Goal: Task Accomplishment & Management: Manage account settings

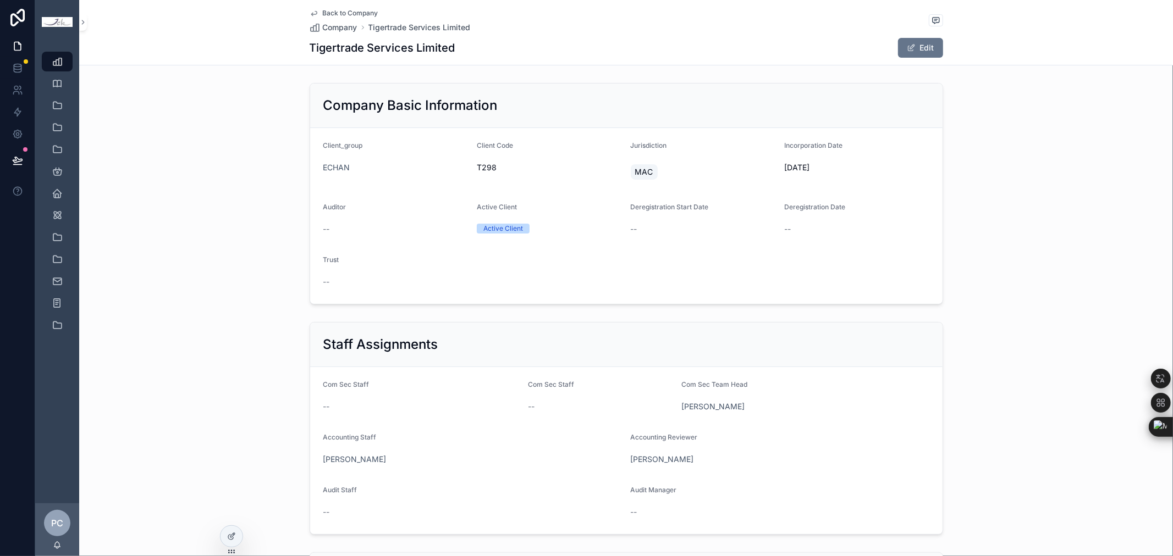
scroll to position [360, 0]
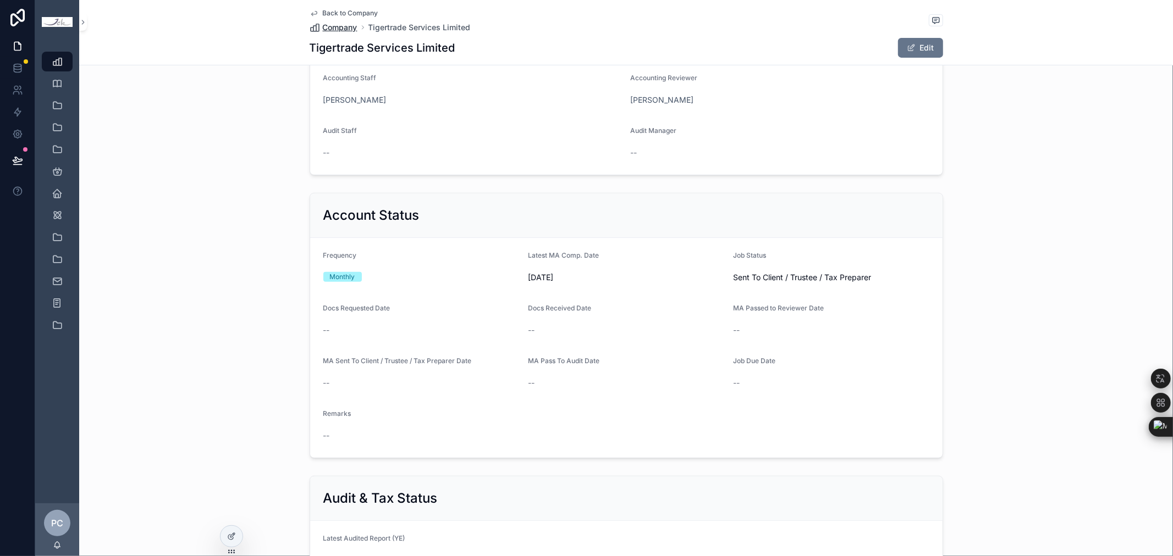
click at [343, 24] on span "Company" at bounding box center [340, 27] width 35 height 11
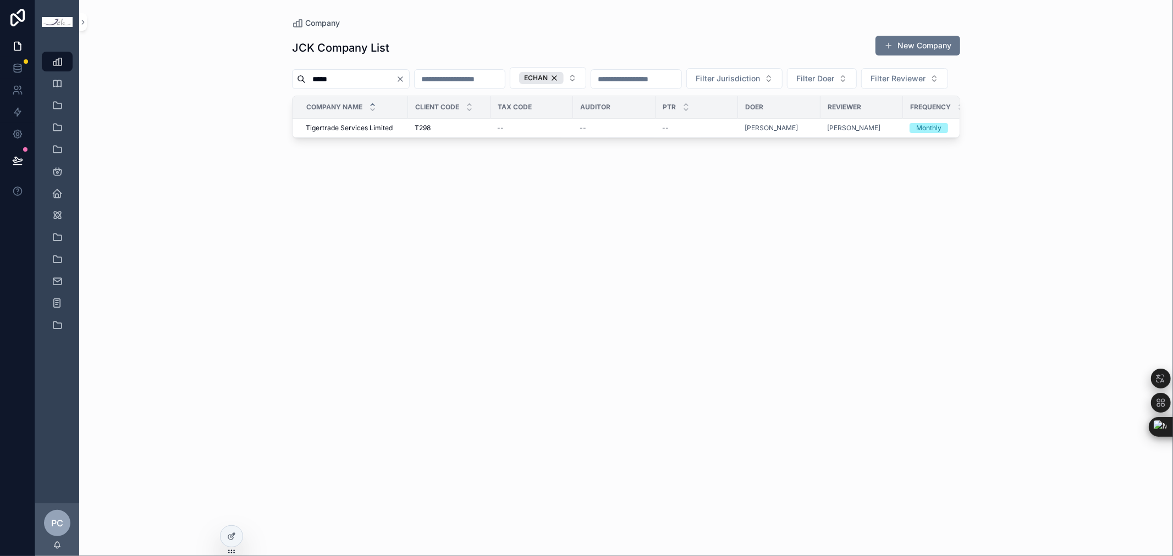
drag, startPoint x: 356, startPoint y: 74, endPoint x: 268, endPoint y: 74, distance: 88.5
click at [268, 74] on div "Company JCK Company List New Company ***** ECHAN Filter Jurisdiction Filter Doe…" at bounding box center [626, 278] width 1094 height 556
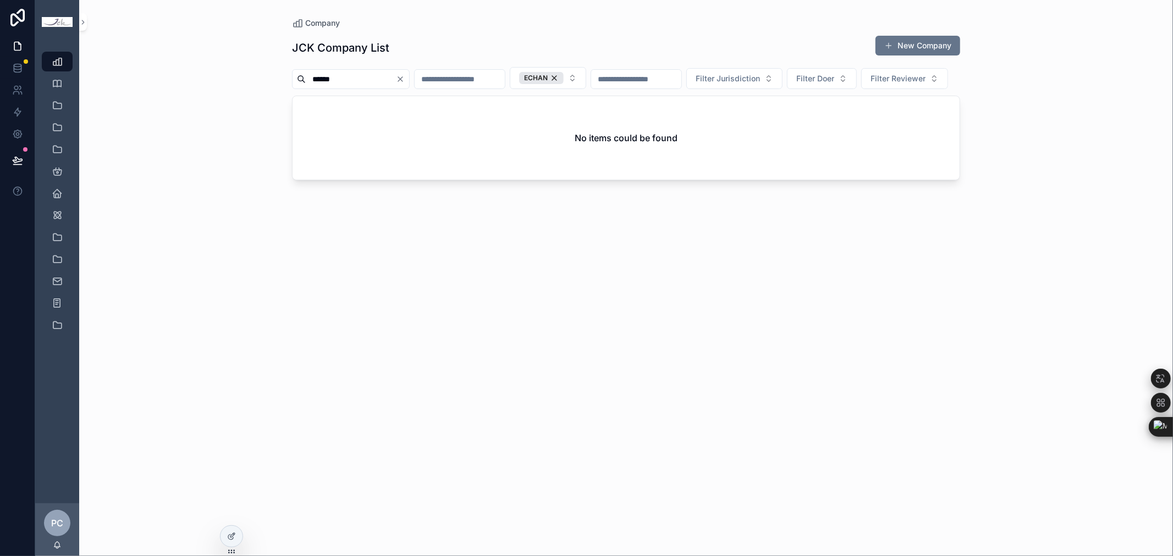
drag, startPoint x: 348, startPoint y: 79, endPoint x: 239, endPoint y: 68, distance: 110.0
click at [239, 68] on div "Company JCK Company List New Company ****** ECHAN Filter Jurisdiction Filter Do…" at bounding box center [626, 278] width 1094 height 556
paste input "**********"
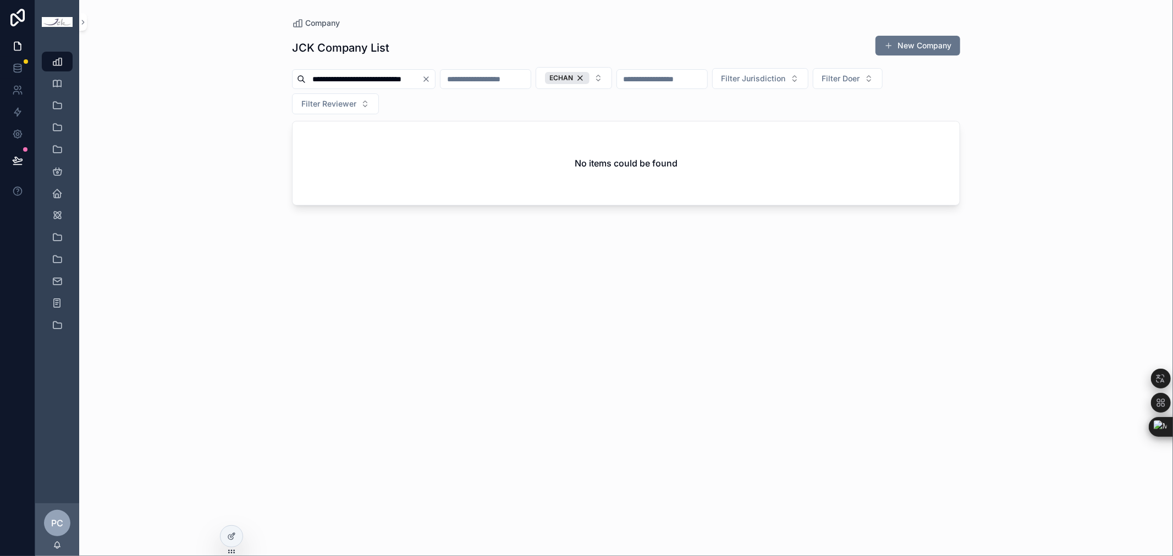
type input "**********"
click at [589, 78] on div "ECHAN" at bounding box center [567, 78] width 45 height 12
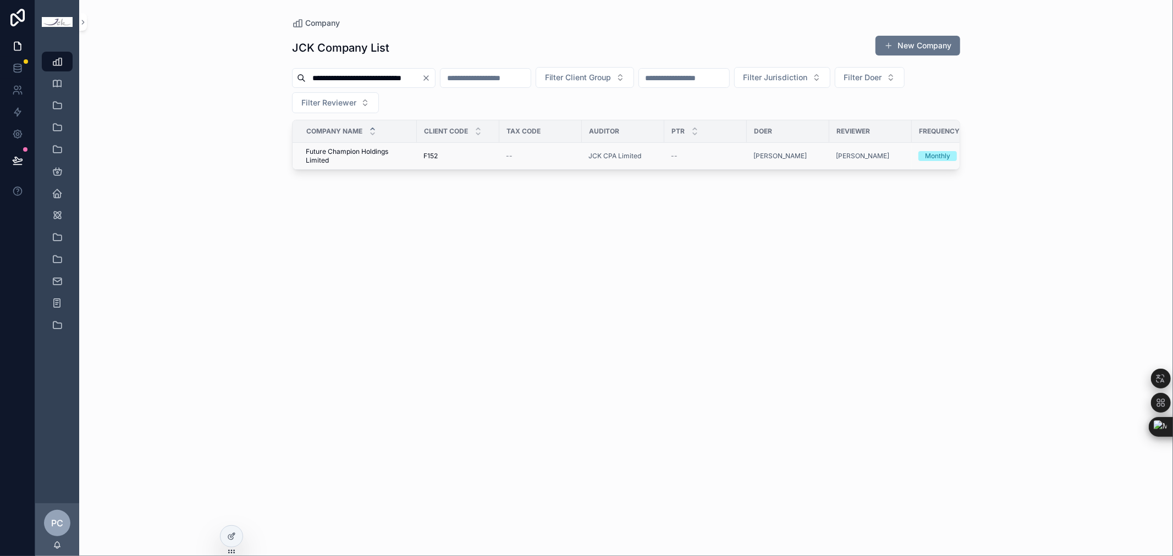
click at [353, 150] on span "Future Champion Holdings Limited" at bounding box center [358, 156] width 104 height 18
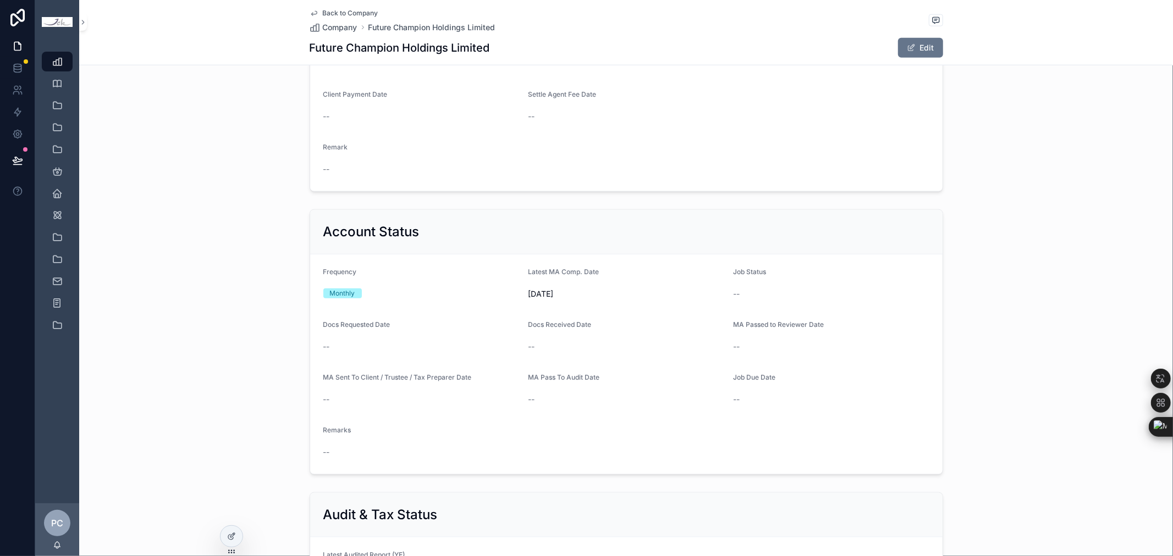
scroll to position [1038, 0]
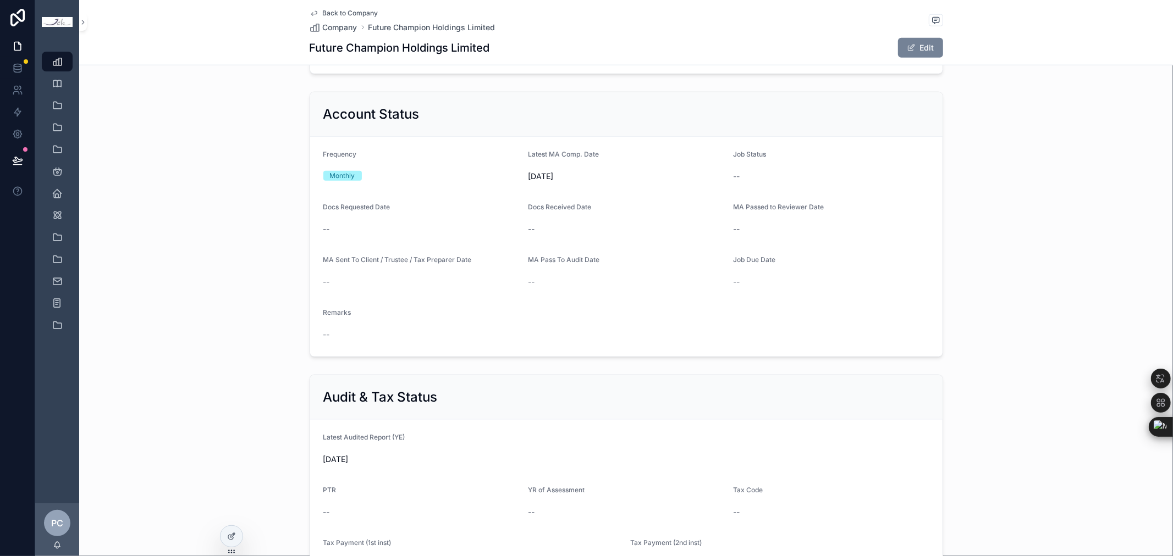
click at [924, 45] on button "Edit" at bounding box center [920, 48] width 45 height 20
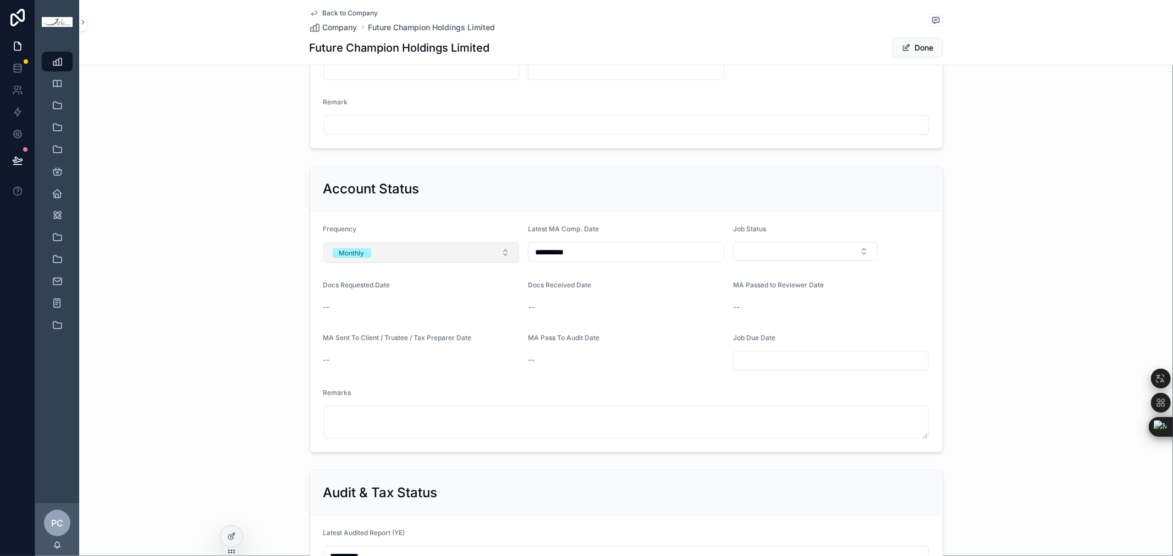
scroll to position [1110, 0]
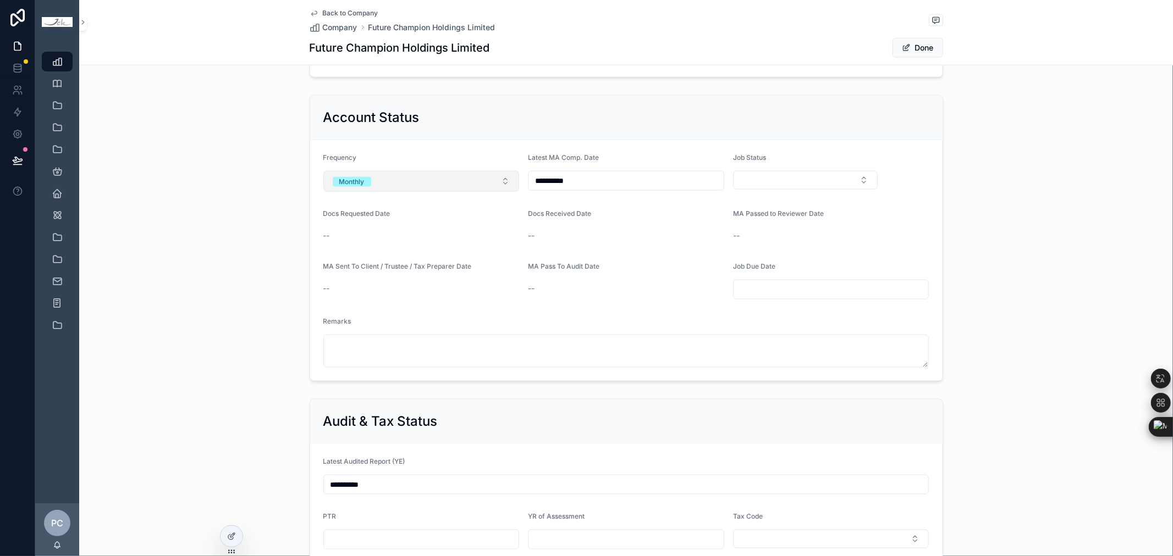
click at [362, 173] on button "Monthly" at bounding box center [421, 181] width 196 height 21
click at [352, 239] on span "Yearly" at bounding box center [341, 244] width 33 height 10
click at [791, 181] on button "Select Button" at bounding box center [805, 180] width 145 height 19
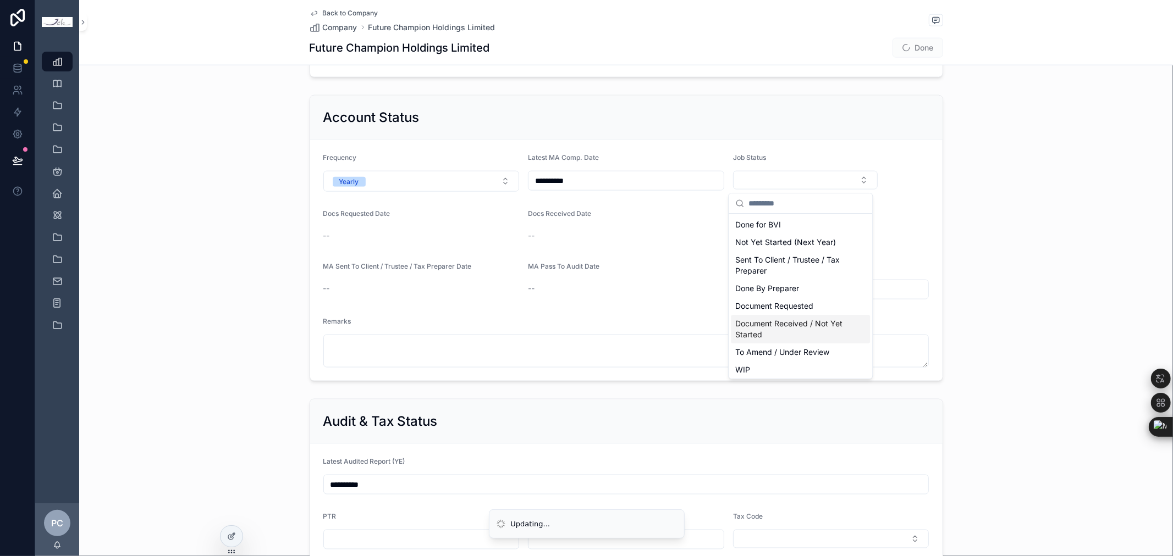
scroll to position [48, 0]
click at [788, 333] on div "Completed" at bounding box center [800, 340] width 139 height 18
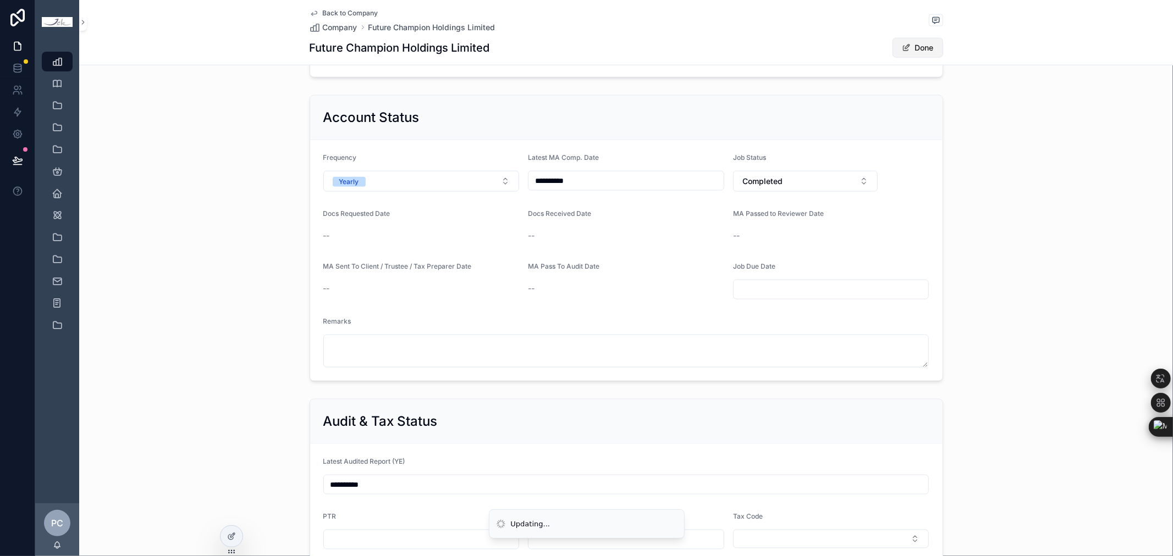
click at [906, 53] on button "Done" at bounding box center [917, 48] width 51 height 20
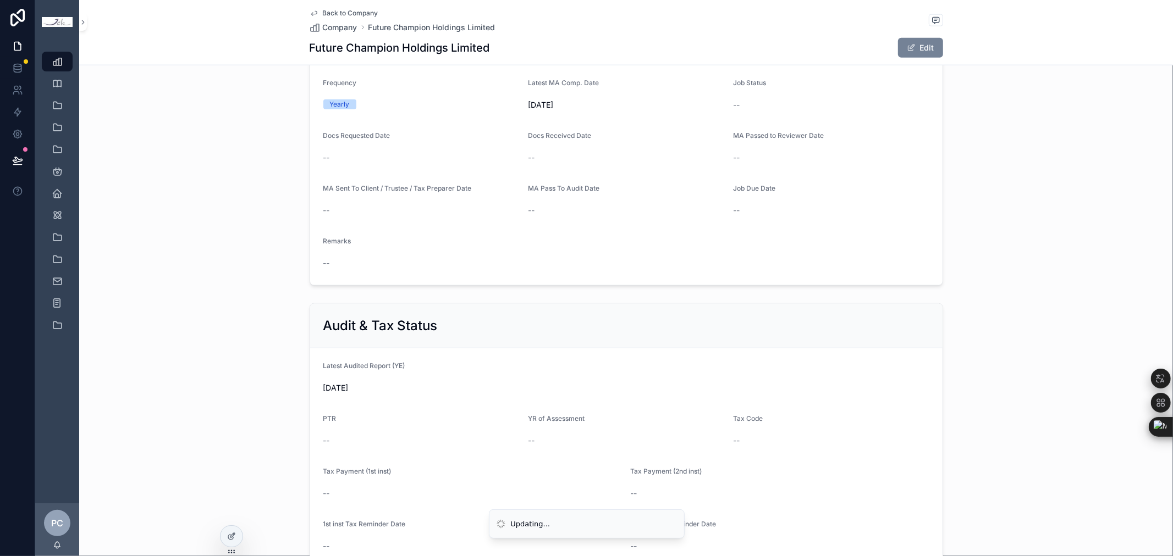
scroll to position [1038, 0]
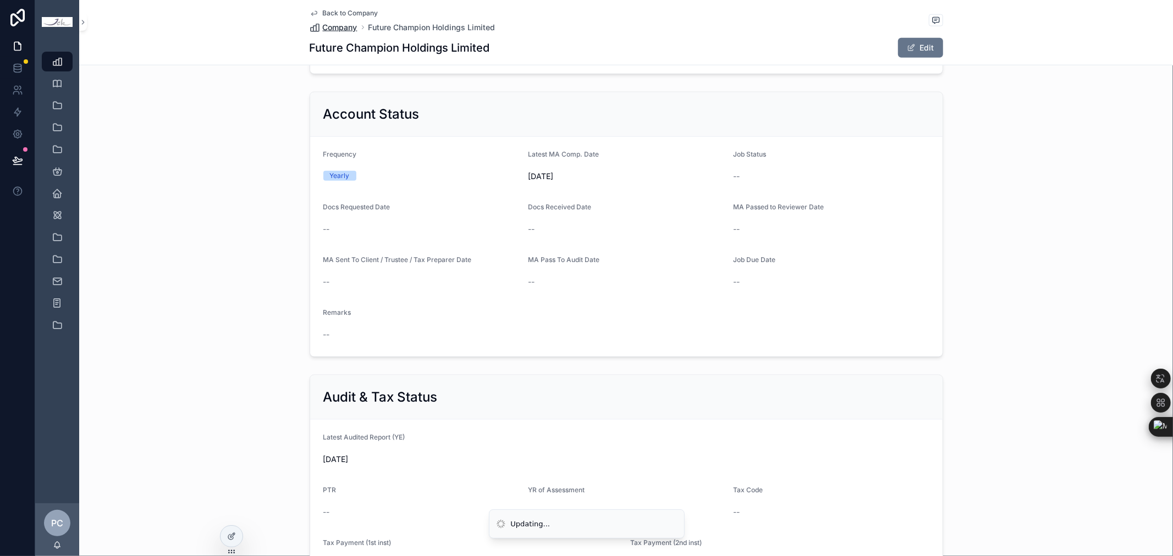
click at [339, 31] on span "Company" at bounding box center [340, 27] width 35 height 11
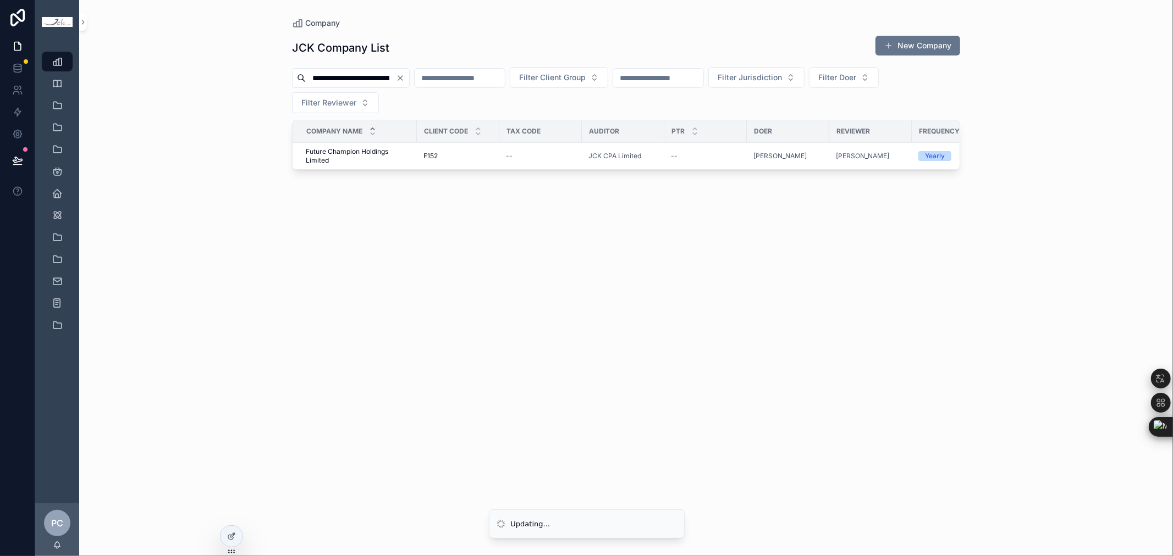
click at [396, 78] on input "**********" at bounding box center [351, 77] width 90 height 15
click at [405, 78] on icon "Clear" at bounding box center [400, 78] width 9 height 9
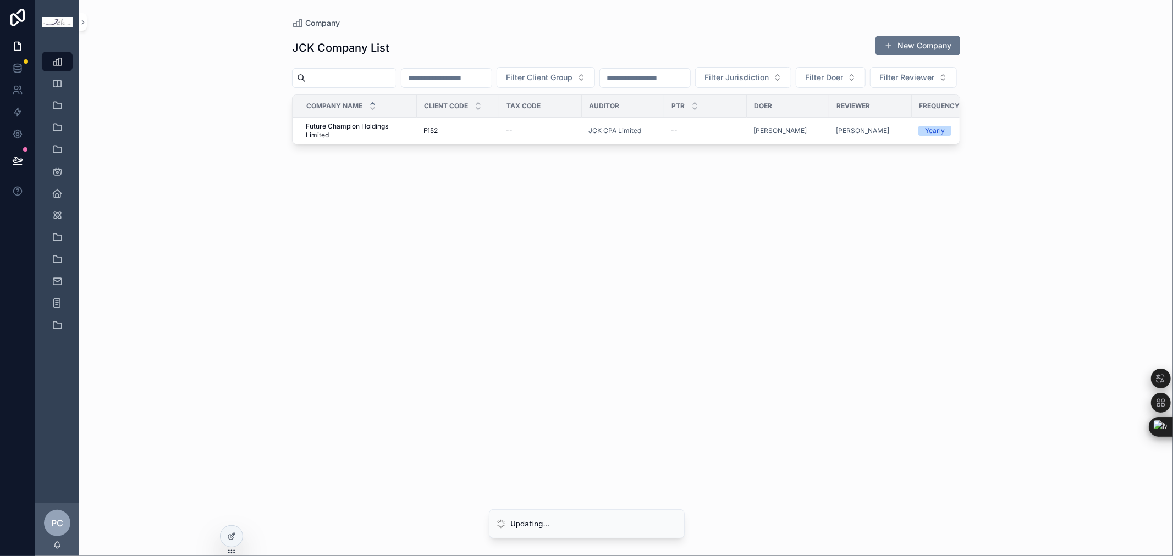
click at [377, 80] on input "scrollable content" at bounding box center [351, 77] width 90 height 15
paste input "**********"
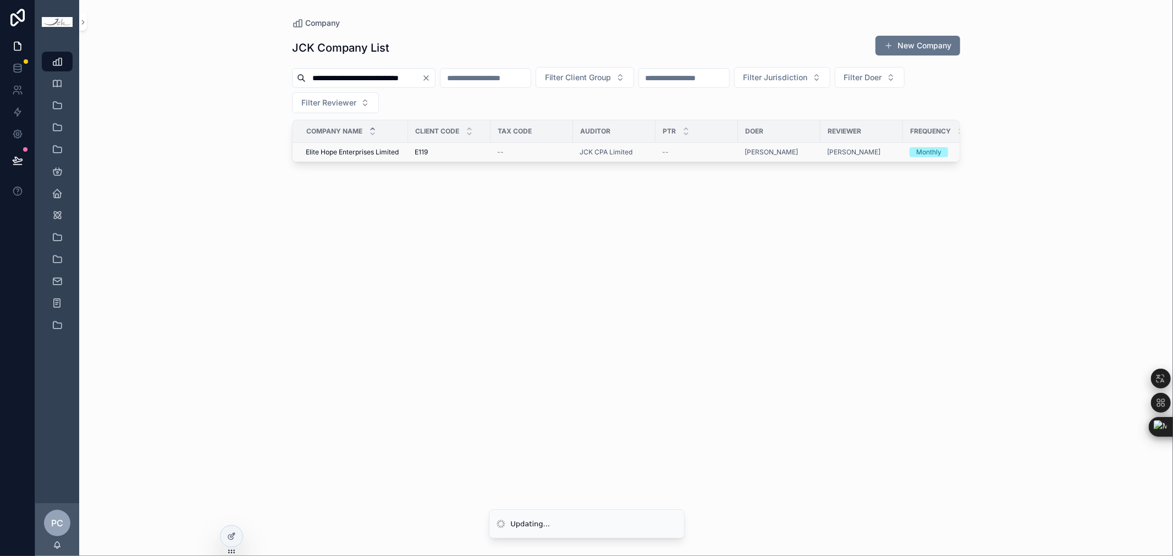
type input "**********"
click at [339, 148] on span "Elite Hope Enterprises Limited" at bounding box center [352, 152] width 93 height 9
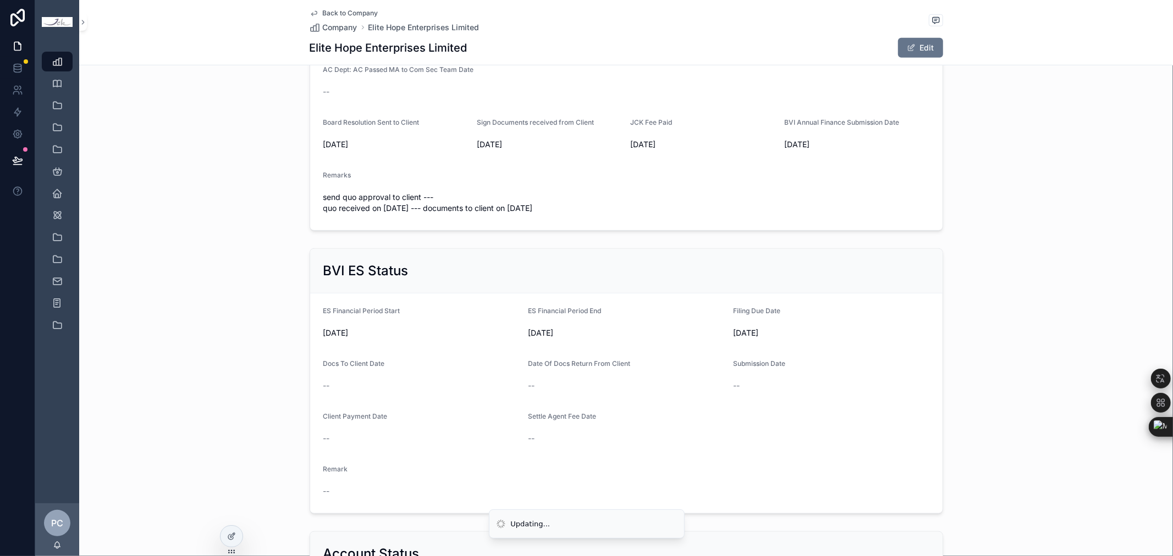
scroll to position [794, 0]
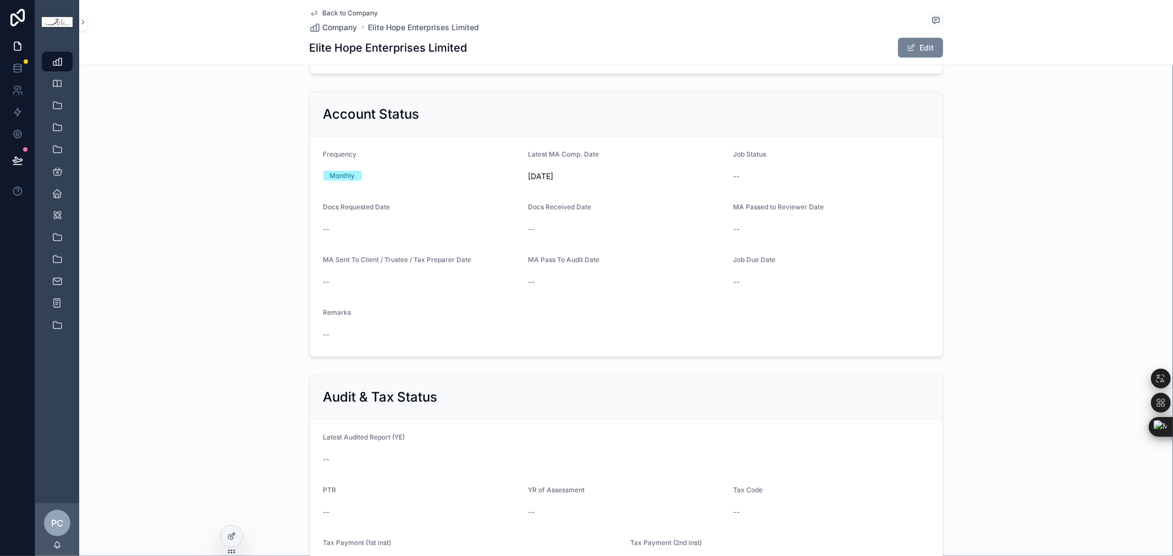
click at [917, 41] on button "Edit" at bounding box center [920, 48] width 45 height 20
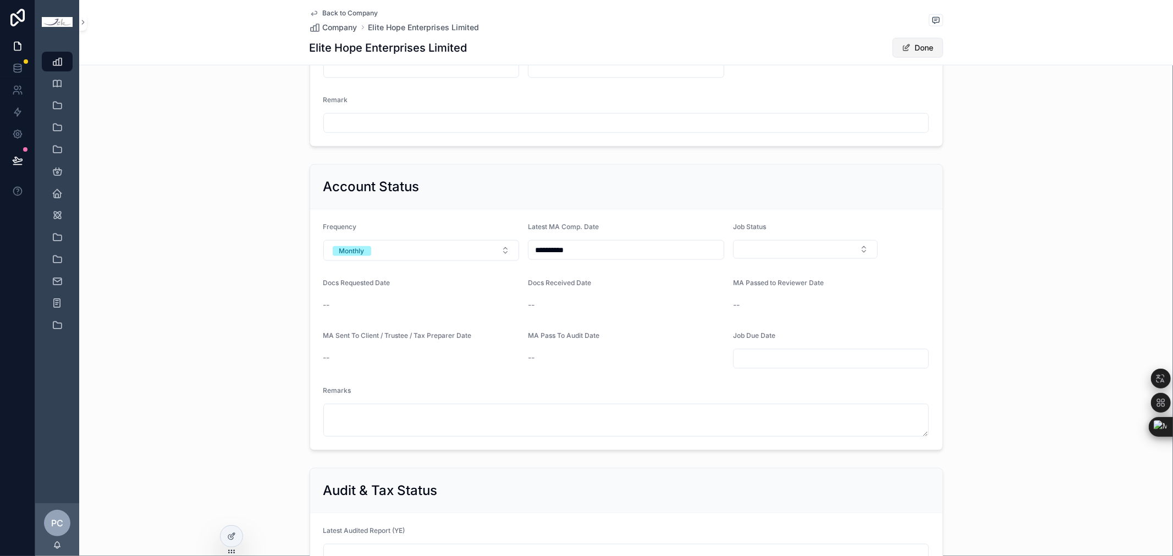
scroll to position [1107, 0]
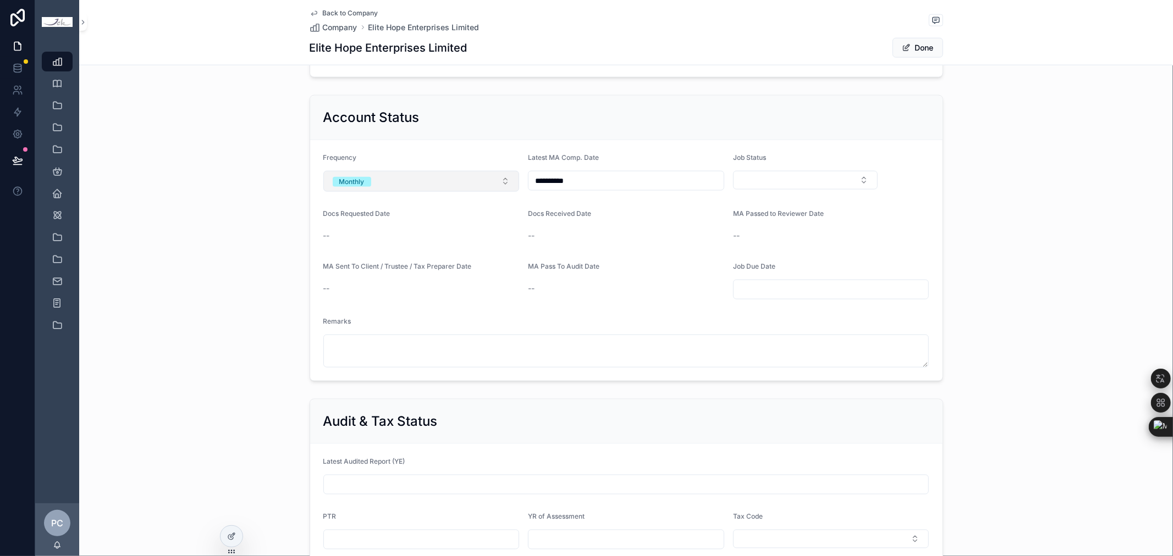
click at [396, 186] on button "Monthly" at bounding box center [421, 181] width 196 height 21
click at [384, 241] on div "Yearly" at bounding box center [416, 243] width 191 height 16
click at [796, 179] on button "Select Button" at bounding box center [805, 180] width 145 height 19
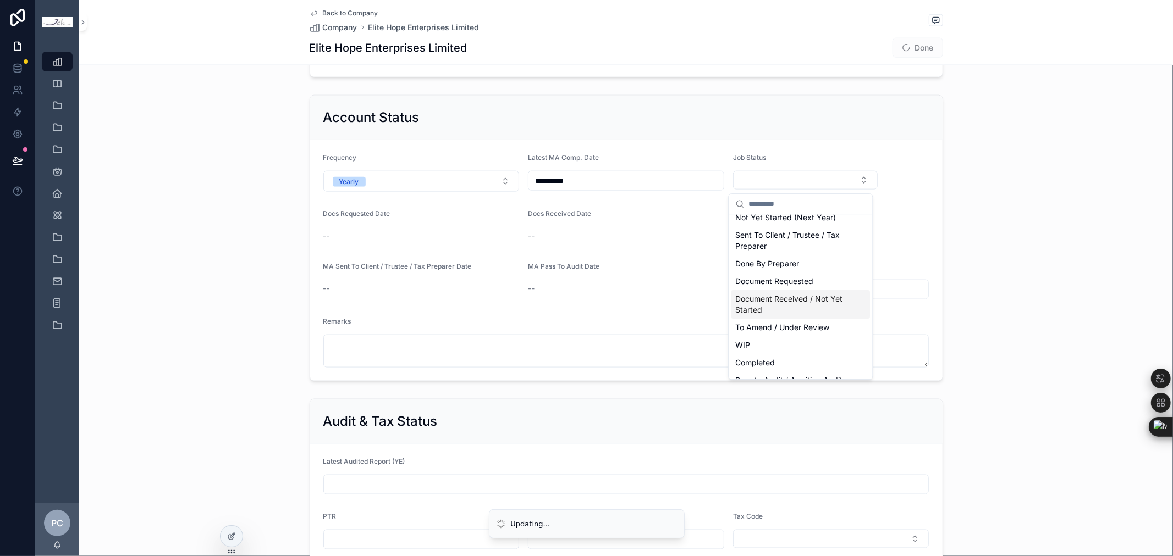
scroll to position [48, 0]
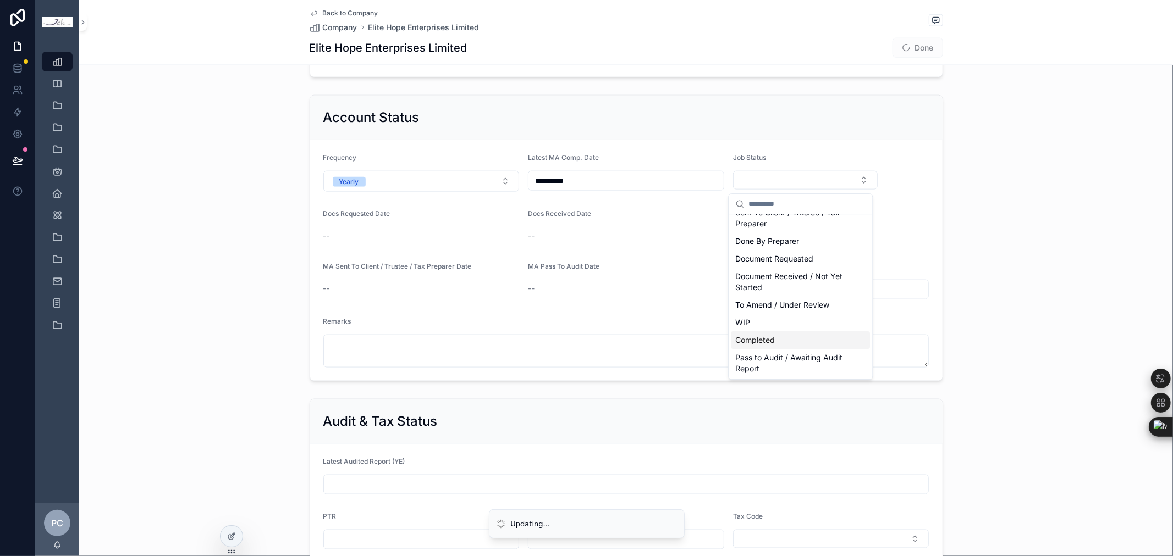
click at [781, 343] on div "Completed" at bounding box center [800, 341] width 139 height 18
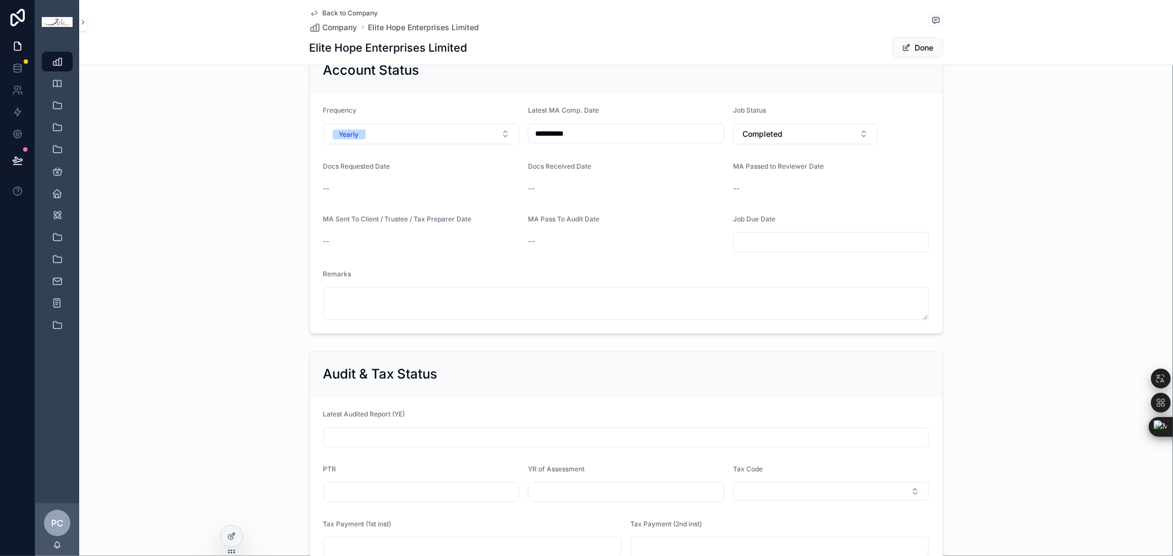
scroll to position [1034, 0]
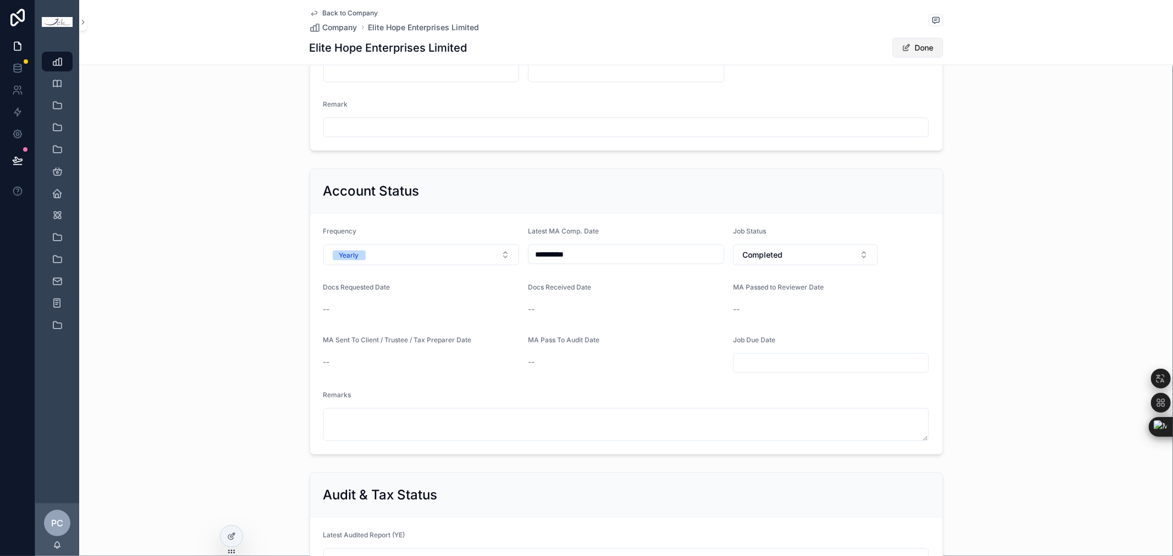
click at [903, 47] on span "scrollable content" at bounding box center [906, 47] width 9 height 9
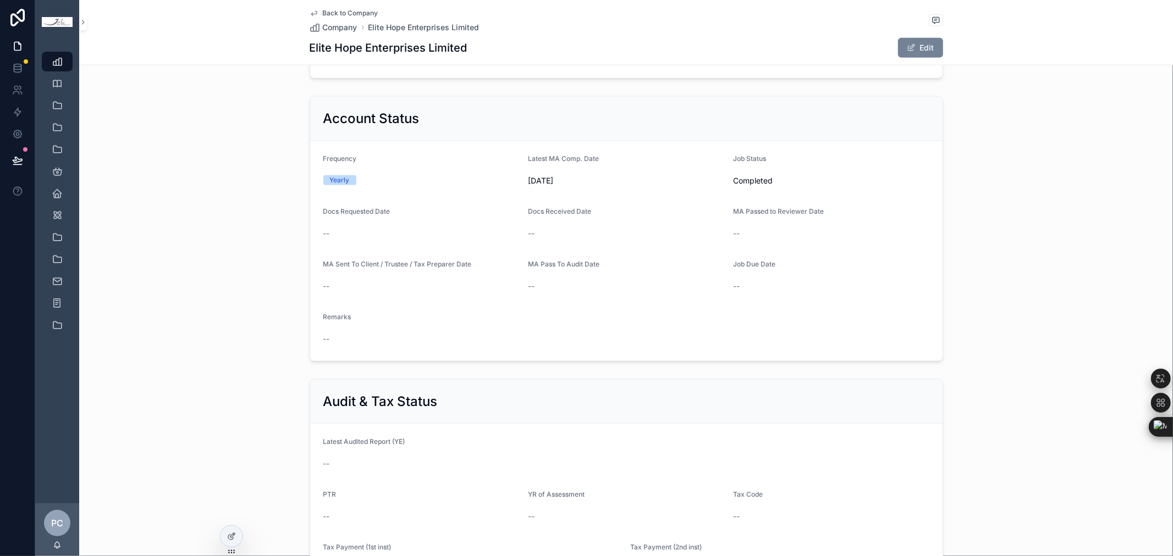
scroll to position [966, 0]
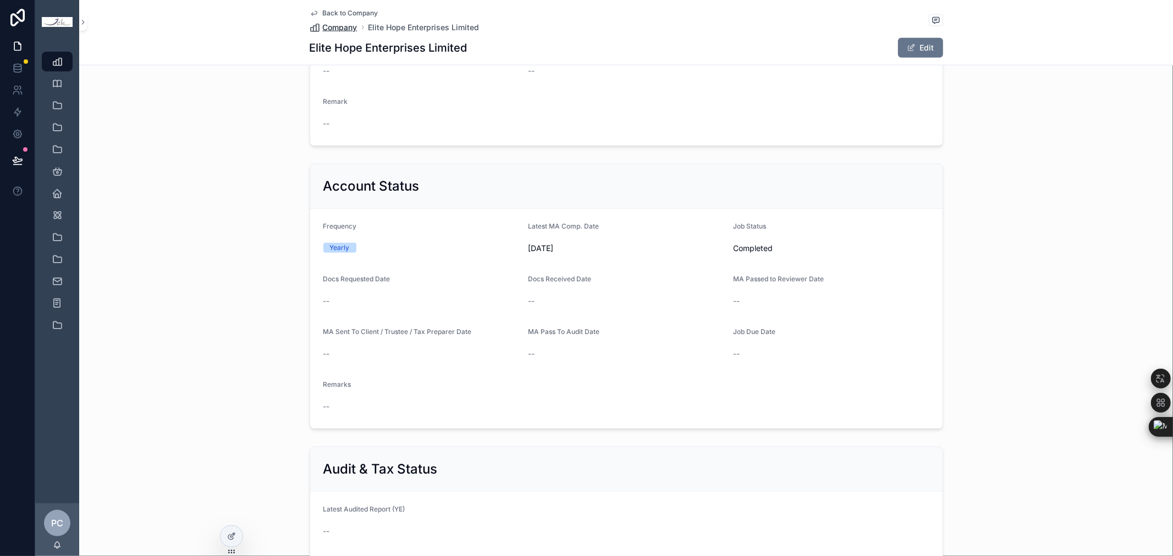
click at [330, 26] on span "Company" at bounding box center [340, 27] width 35 height 11
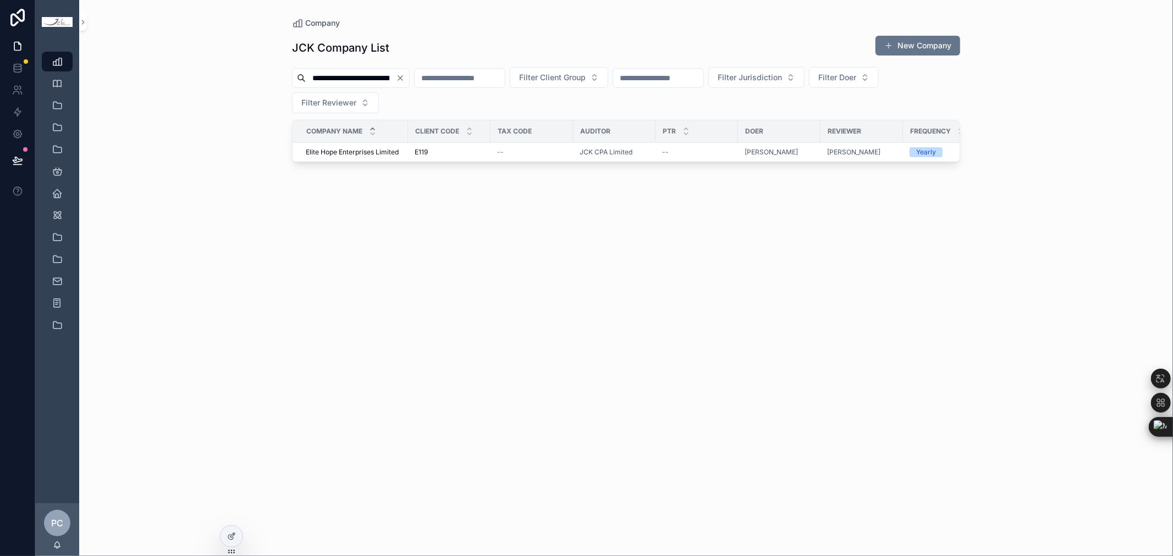
click at [405, 79] on icon "Clear" at bounding box center [400, 78] width 9 height 9
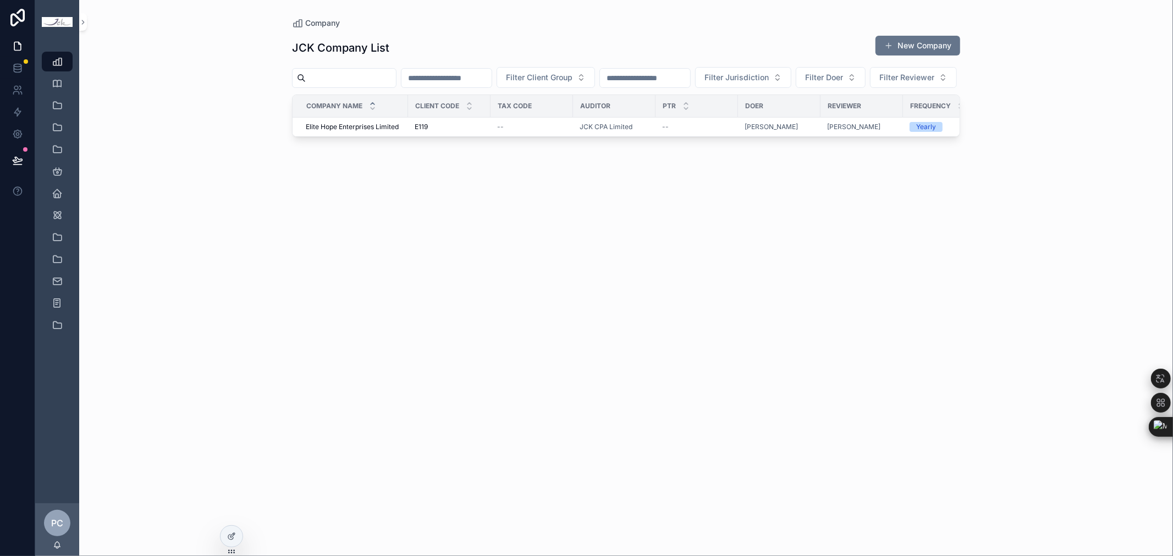
click at [380, 80] on input "scrollable content" at bounding box center [351, 77] width 90 height 15
paste input "**********"
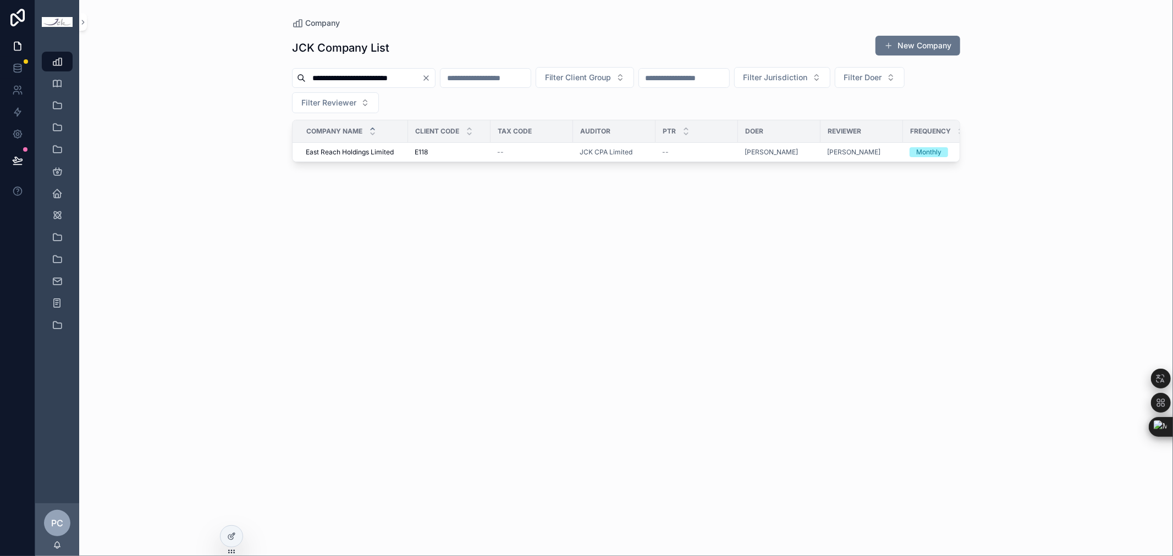
type input "**********"
click at [356, 151] on span "East Reach Holdings Limited" at bounding box center [350, 152] width 88 height 9
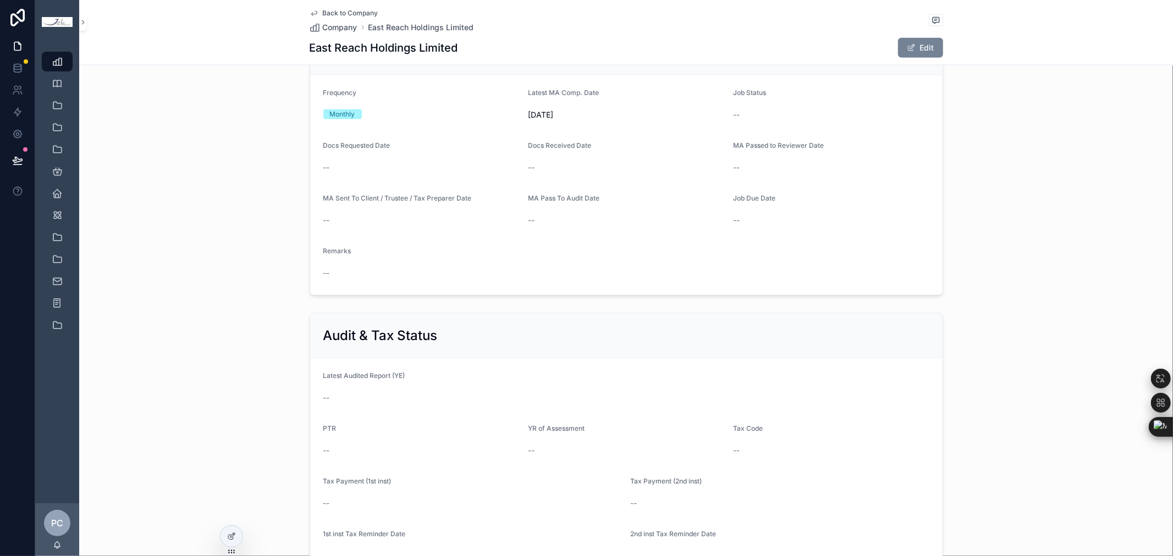
click at [908, 48] on span "scrollable content" at bounding box center [911, 47] width 9 height 9
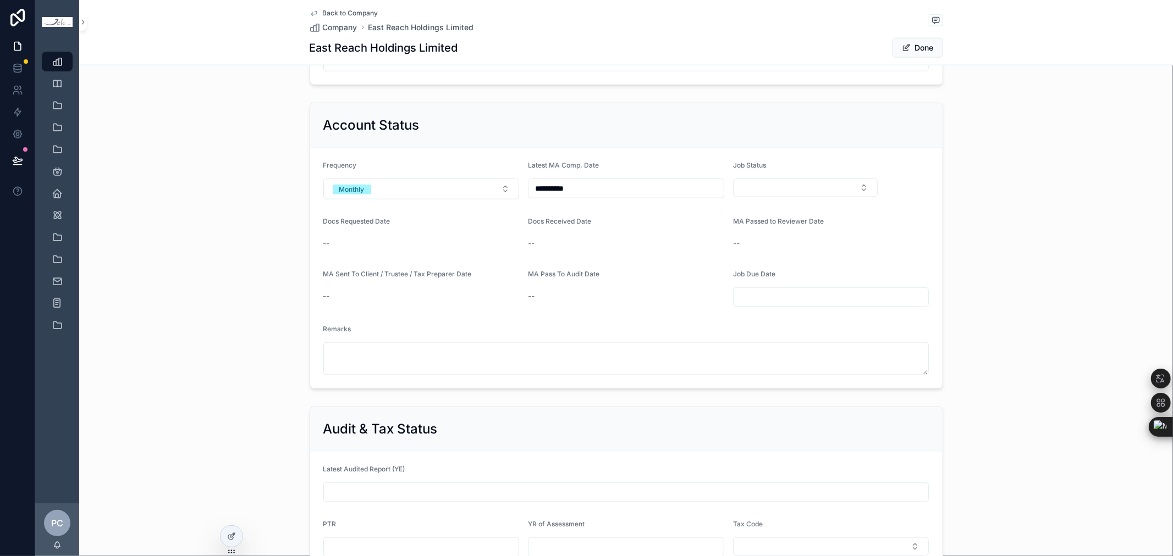
scroll to position [1165, 0]
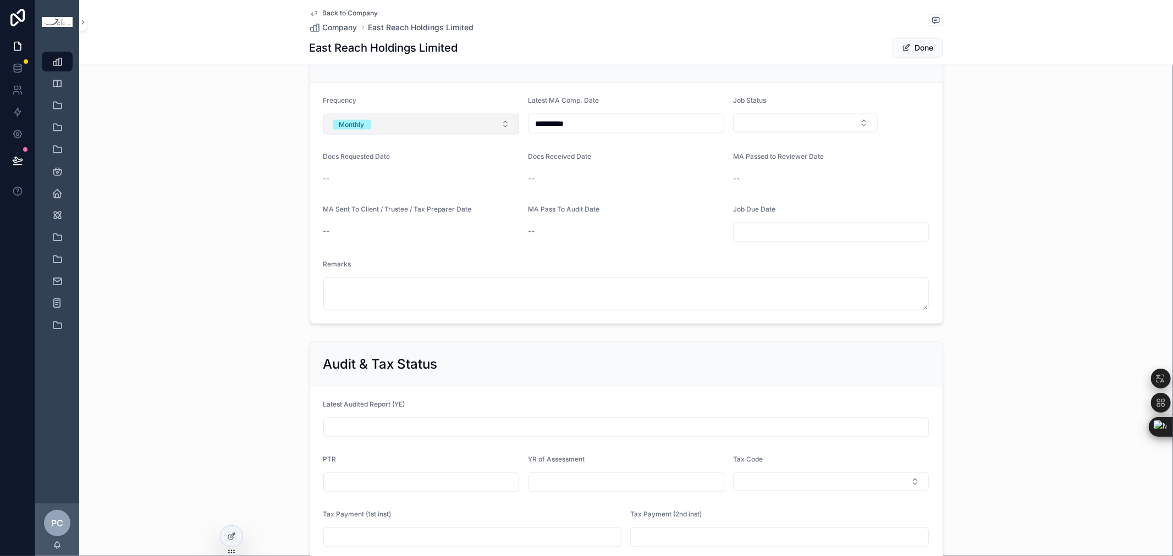
click at [407, 124] on button "Monthly" at bounding box center [421, 124] width 196 height 21
click at [383, 187] on div "Yearly" at bounding box center [416, 186] width 191 height 16
click at [803, 124] on button "Select Button" at bounding box center [805, 123] width 145 height 19
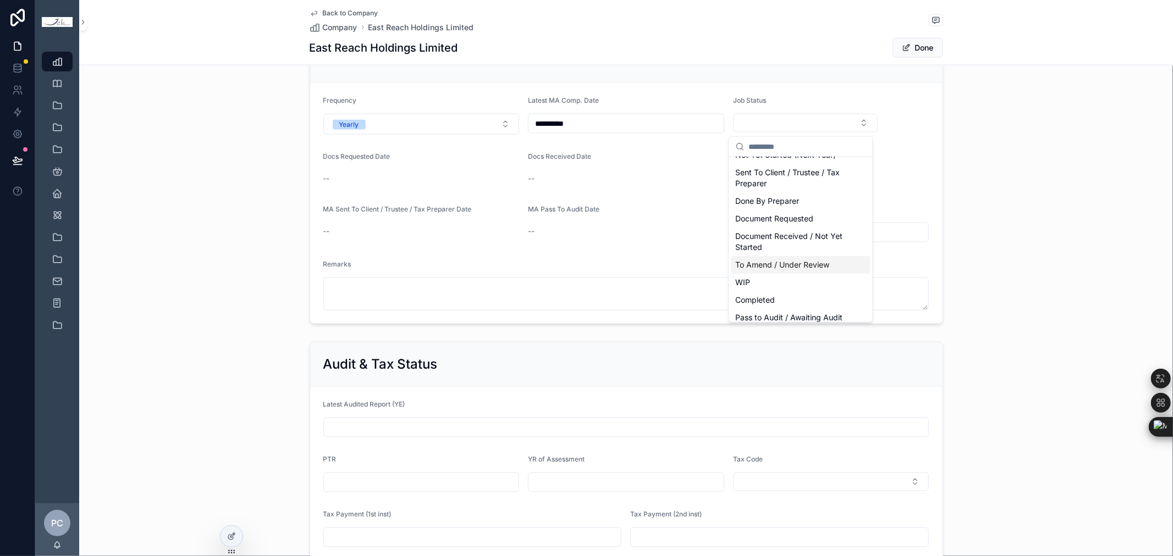
scroll to position [48, 0]
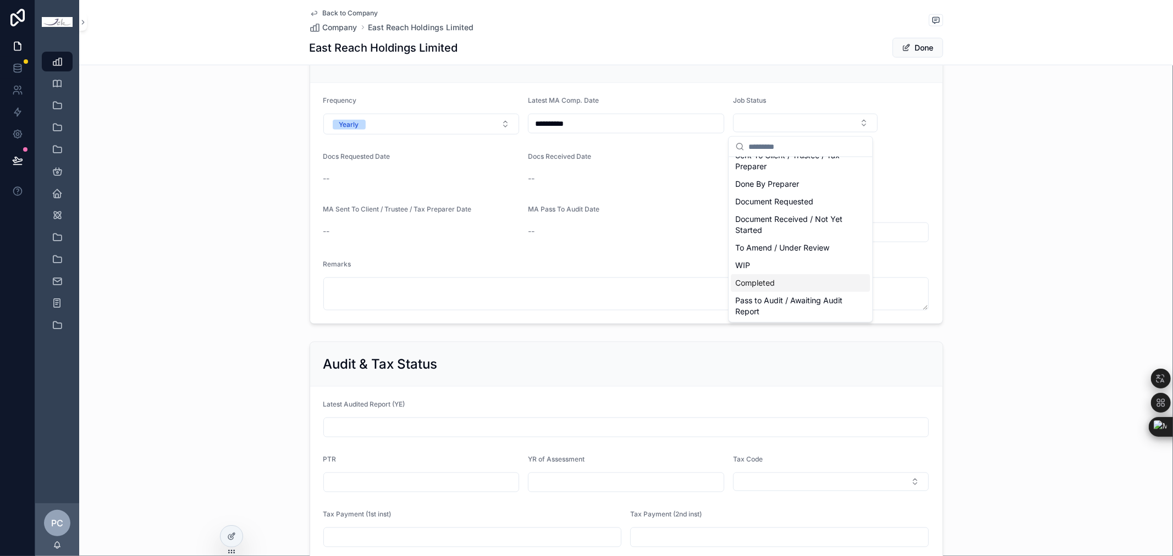
click at [770, 281] on span "Completed" at bounding box center [755, 283] width 40 height 11
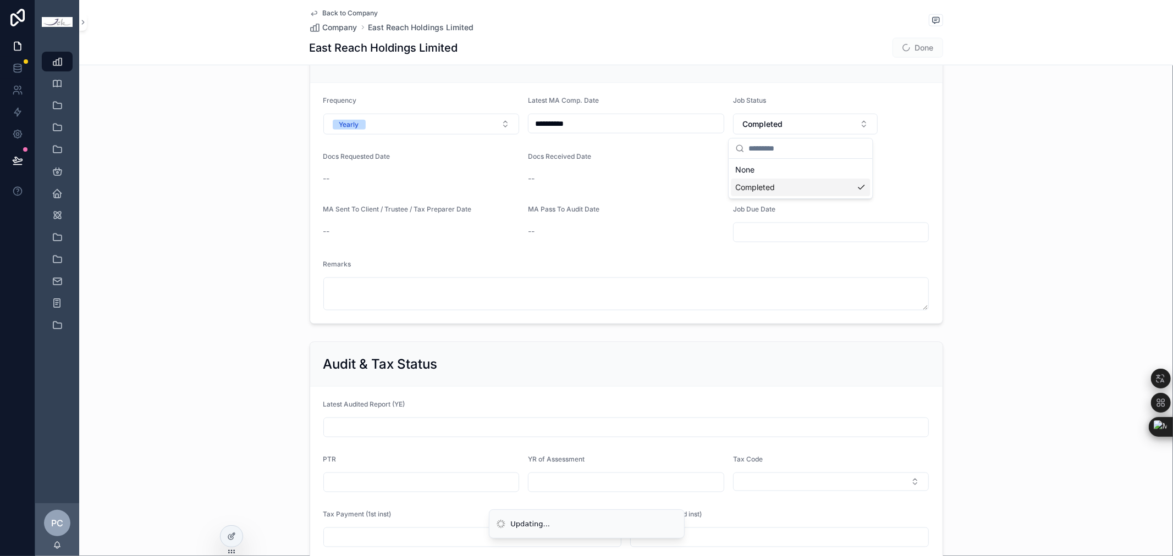
scroll to position [0, 0]
click at [907, 46] on button "Done" at bounding box center [917, 48] width 51 height 20
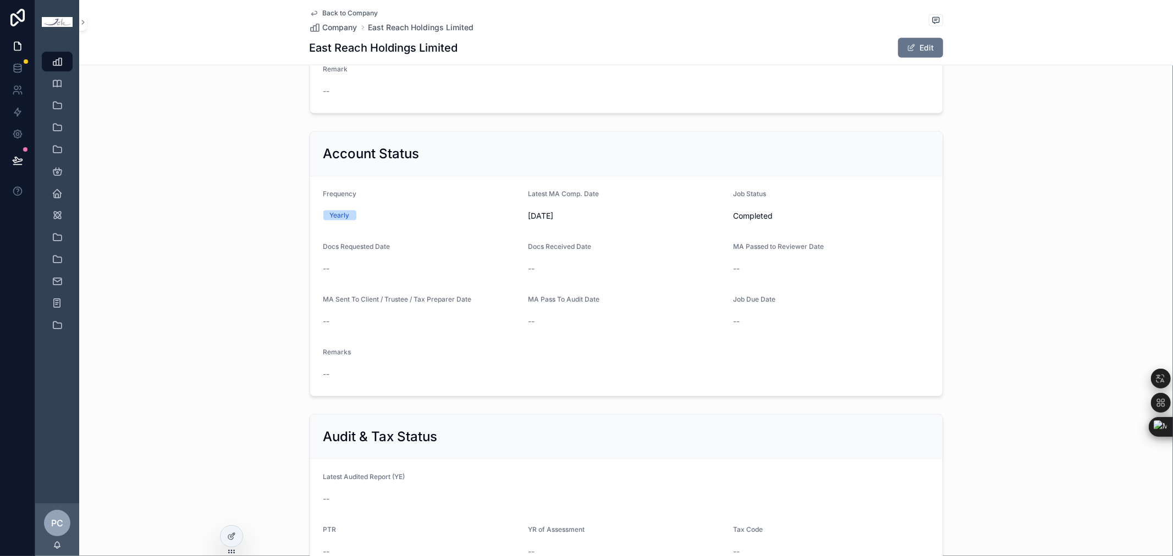
scroll to position [849, 0]
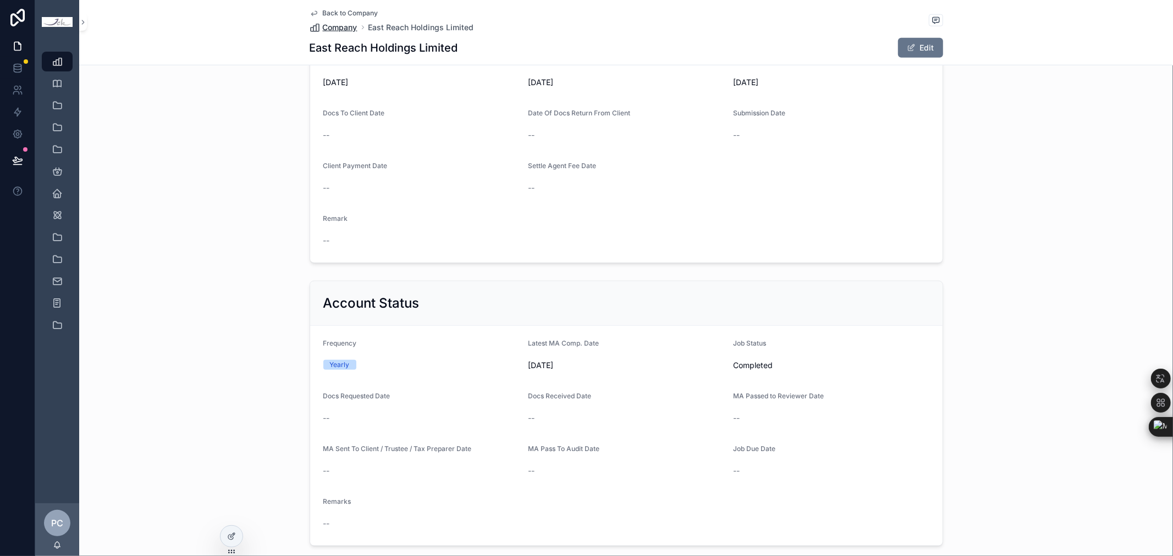
click at [345, 29] on span "Company" at bounding box center [340, 27] width 35 height 11
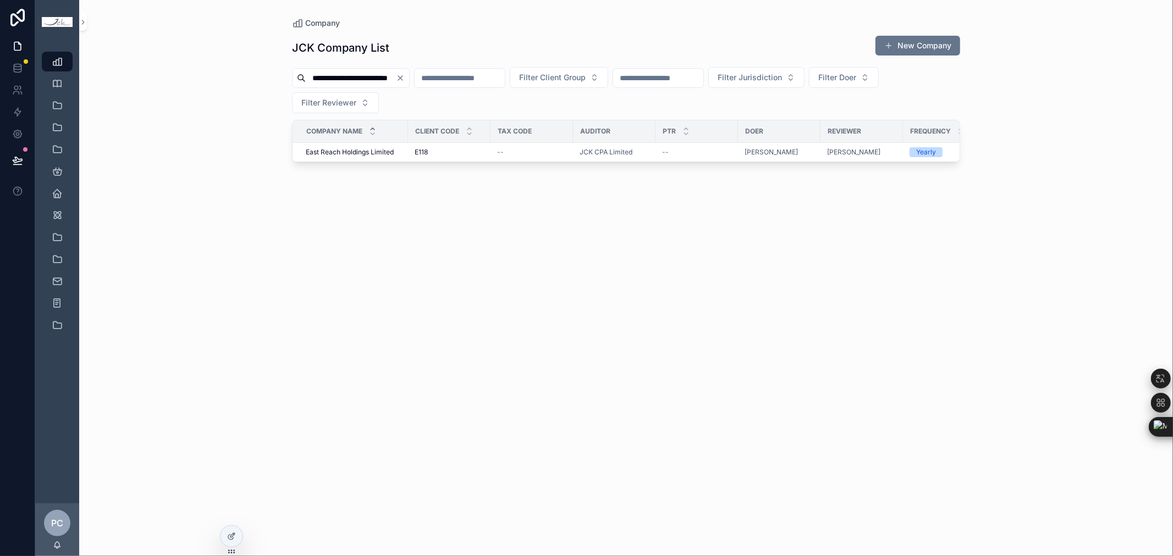
click at [405, 74] on icon "Clear" at bounding box center [400, 78] width 9 height 9
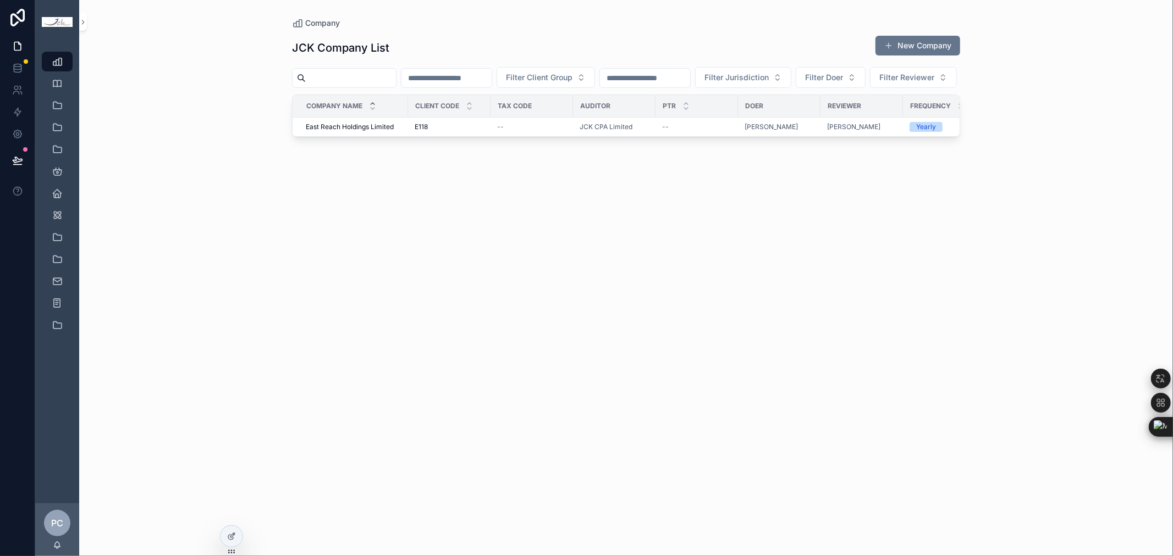
click at [375, 81] on input "scrollable content" at bounding box center [351, 77] width 90 height 15
paste input "**********"
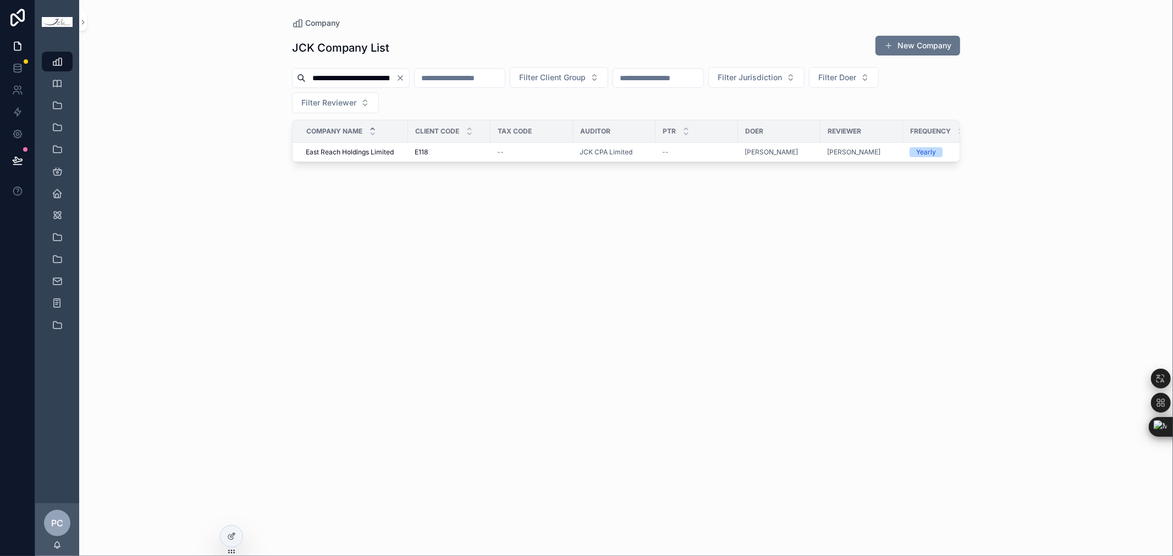
scroll to position [0, 3]
type input "**********"
click at [382, 151] on span "A-RT Retail Holdings Limited" at bounding box center [350, 152] width 89 height 9
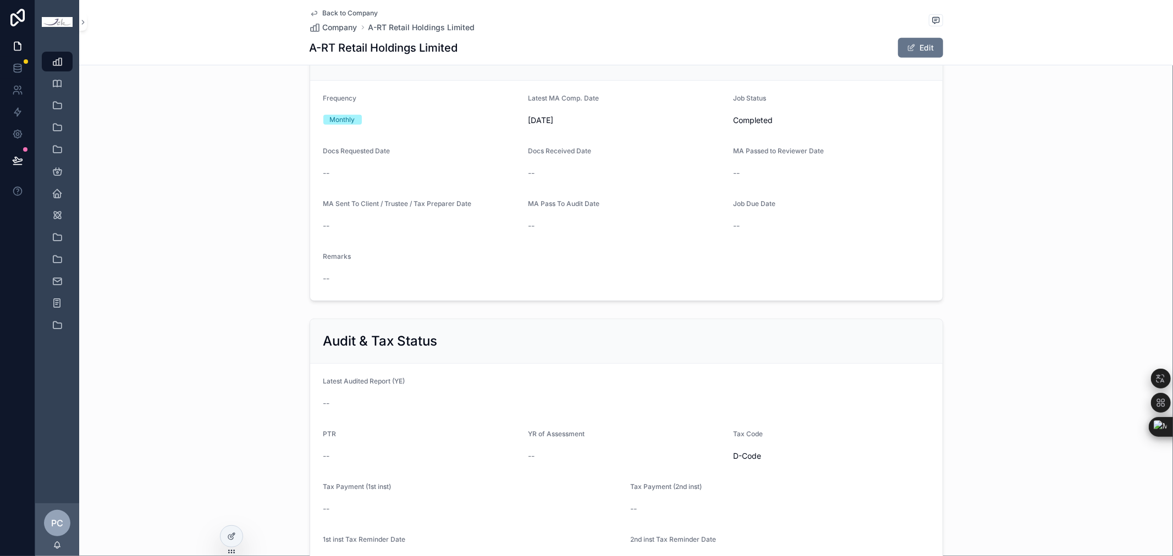
scroll to position [488, 0]
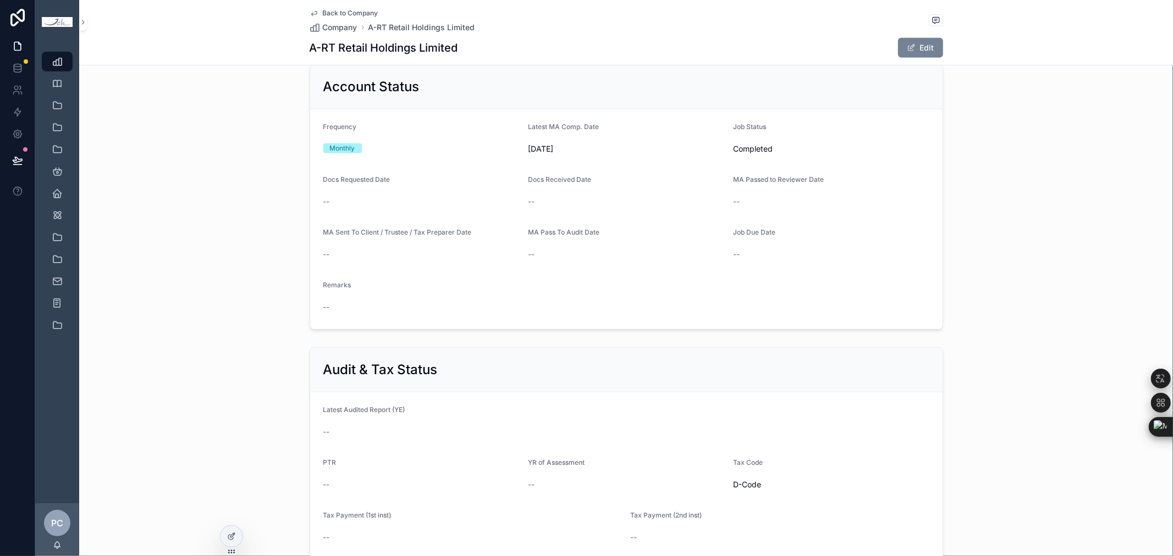
click at [920, 45] on button "Edit" at bounding box center [920, 48] width 45 height 20
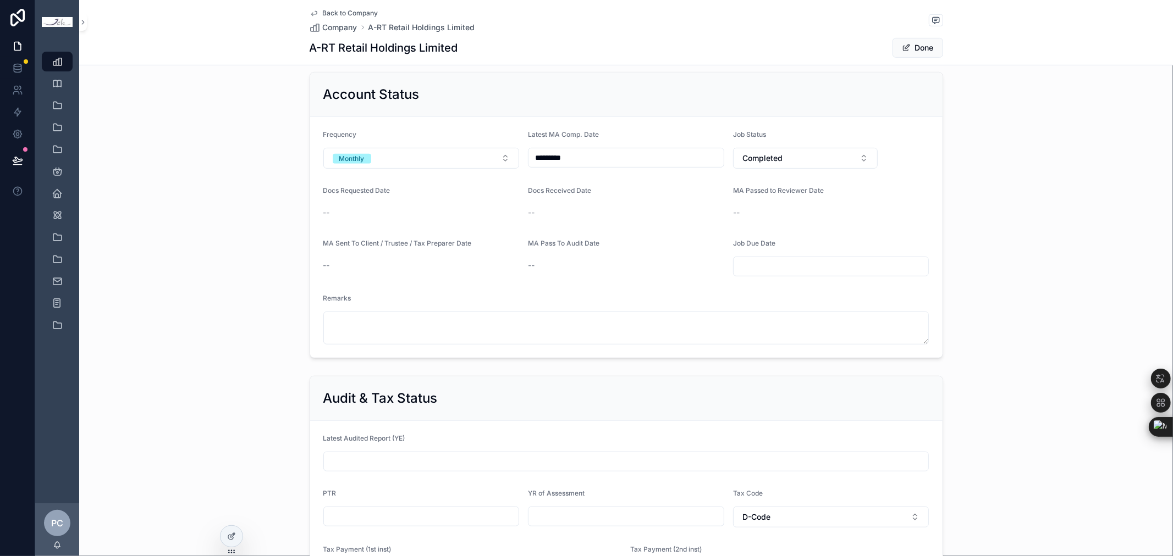
scroll to position [496, 0]
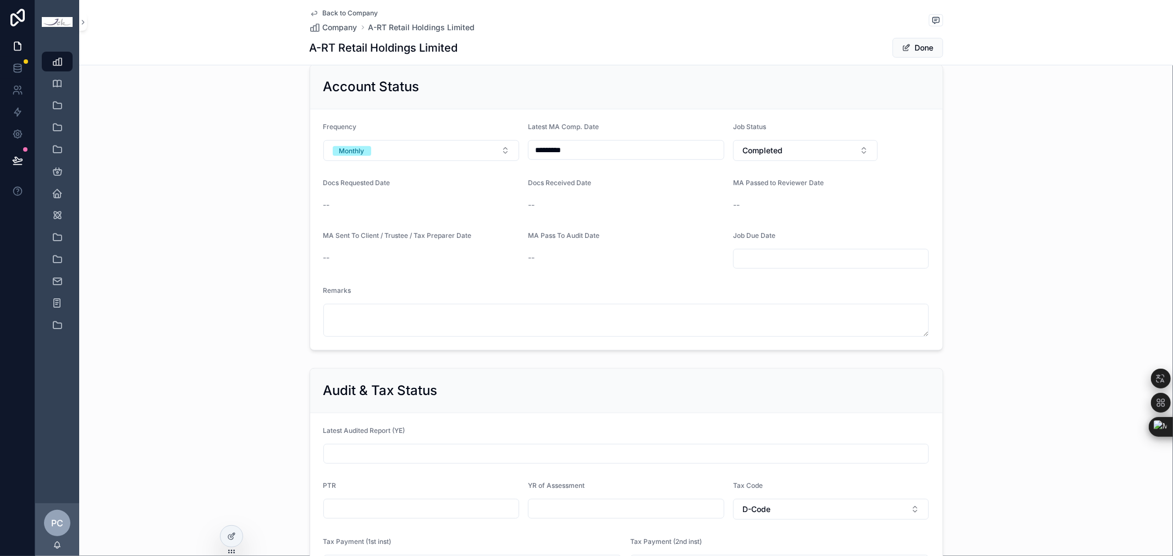
click at [626, 147] on input "*********" at bounding box center [625, 149] width 195 height 15
click at [681, 183] on button "scrollable content" at bounding box center [681, 178] width 20 height 20
click at [682, 181] on button "scrollable content" at bounding box center [681, 178] width 20 height 20
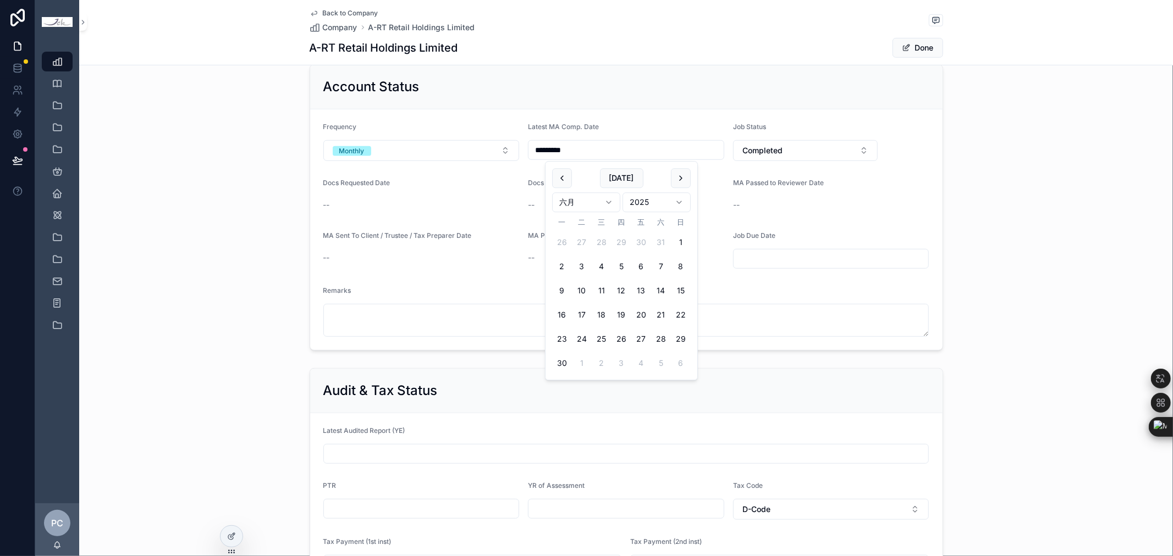
click at [682, 181] on button "scrollable content" at bounding box center [681, 178] width 20 height 20
click at [683, 339] on button "31" at bounding box center [681, 340] width 20 height 20
type input "*********"
click at [823, 147] on button "Completed" at bounding box center [805, 150] width 145 height 21
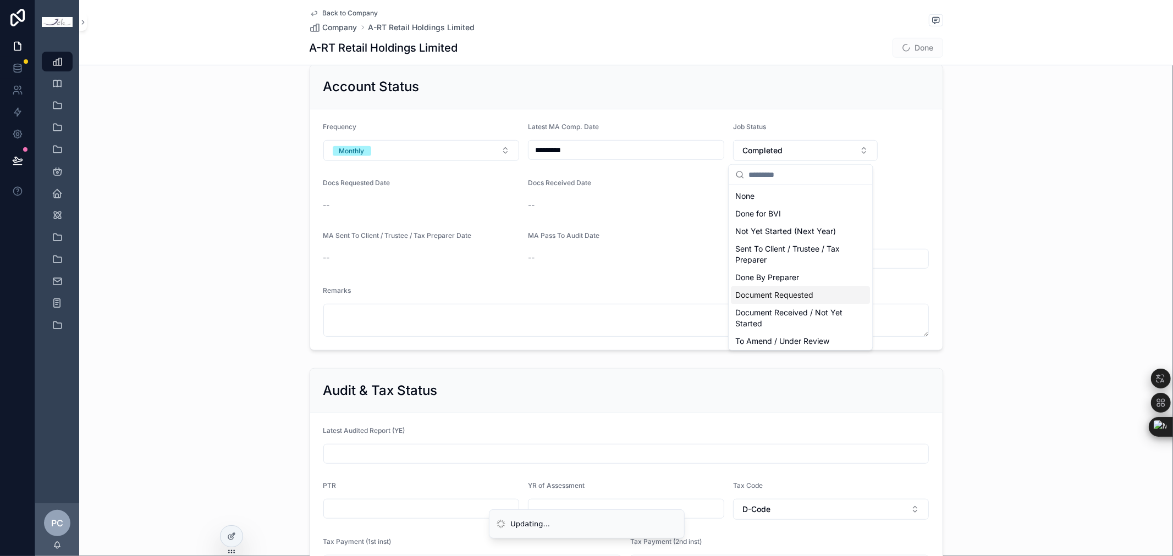
scroll to position [66, 0]
click at [796, 295] on div "WIP" at bounding box center [800, 293] width 139 height 18
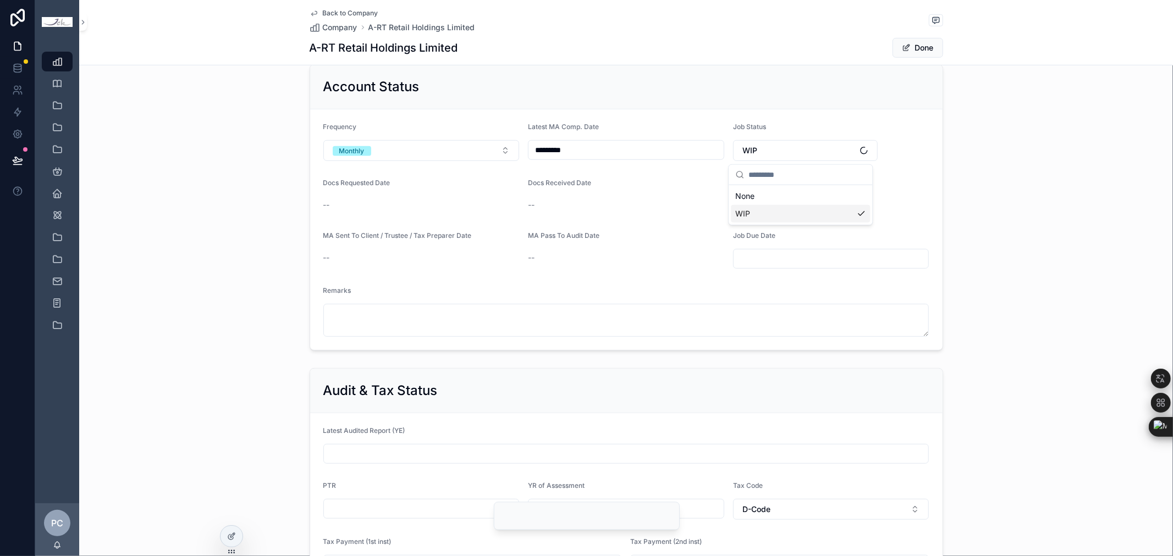
scroll to position [0, 0]
click at [917, 51] on button "Done" at bounding box center [917, 48] width 51 height 20
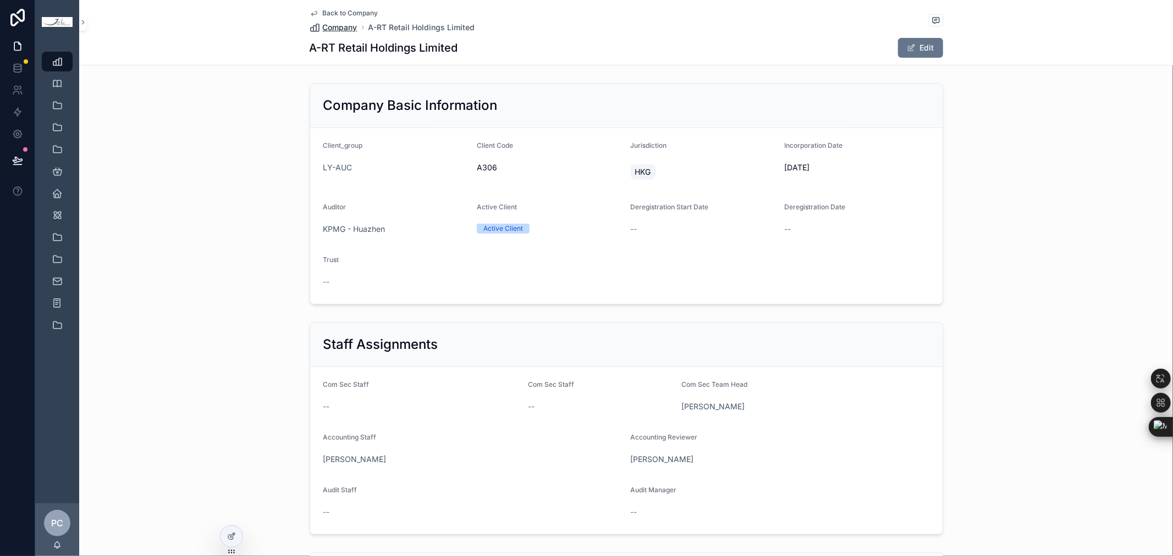
click at [338, 29] on span "Company" at bounding box center [340, 27] width 35 height 11
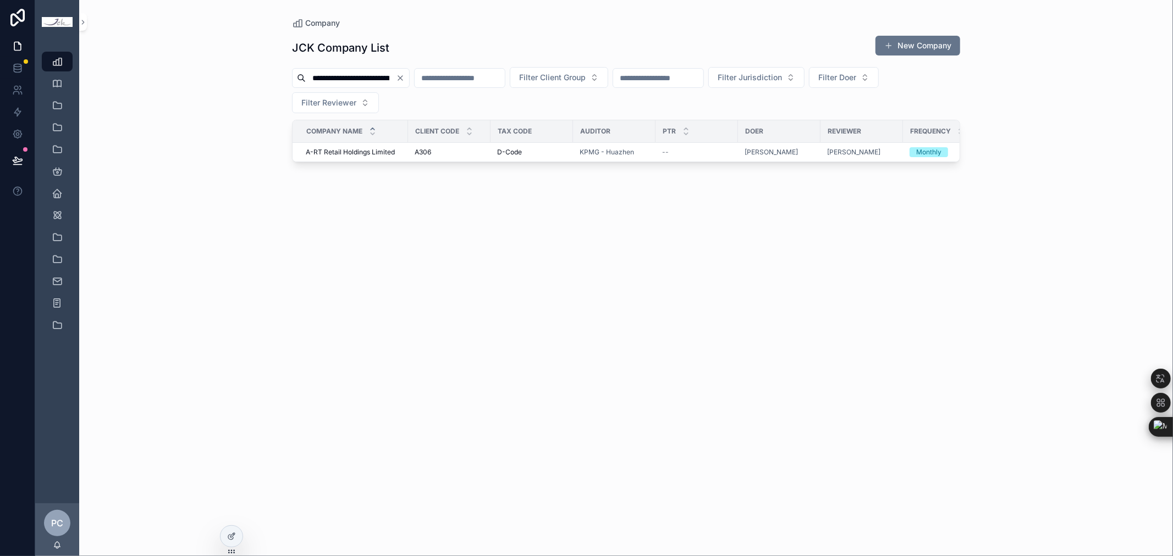
click at [405, 80] on icon "Clear" at bounding box center [400, 78] width 9 height 9
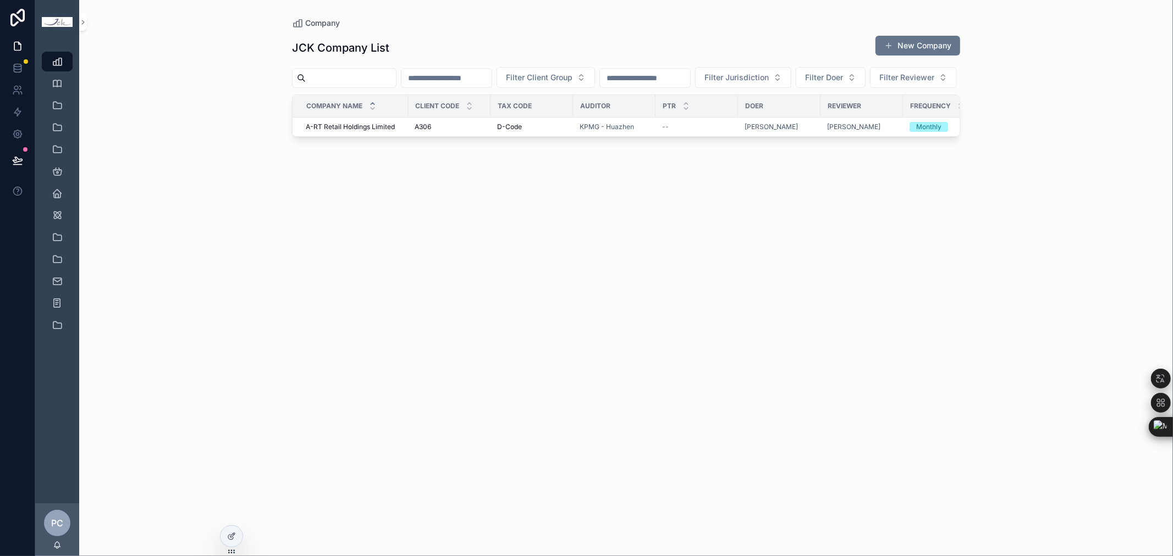
click at [381, 82] on input "scrollable content" at bounding box center [351, 77] width 90 height 15
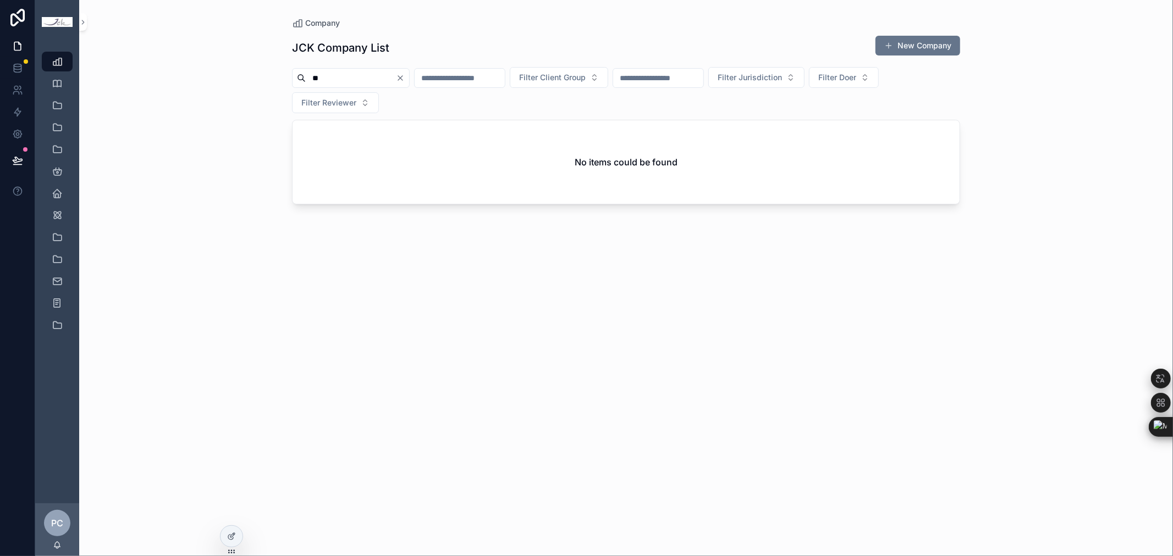
type input "*"
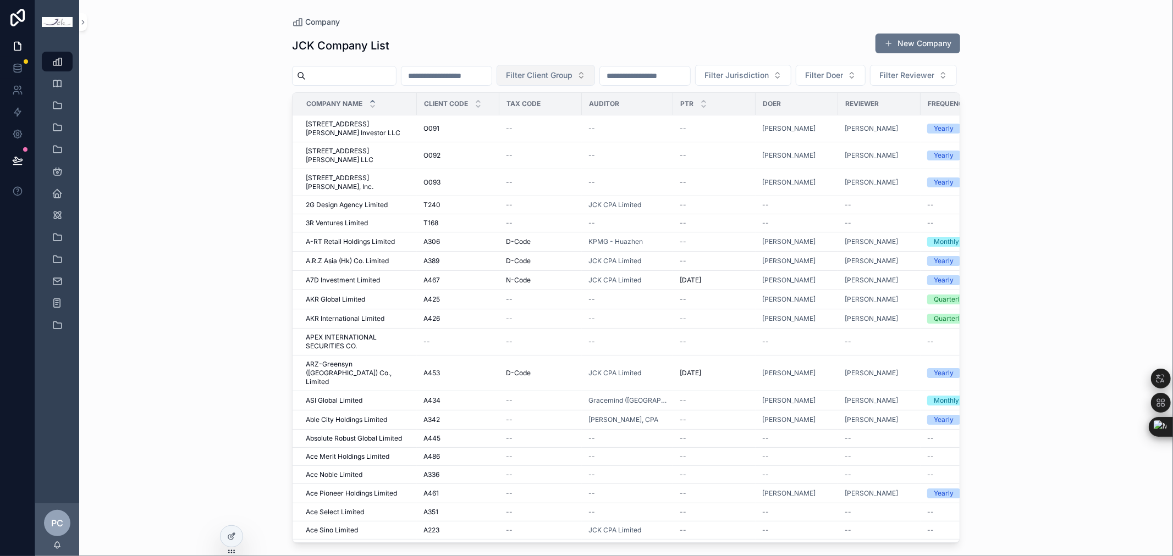
click at [572, 74] on span "Filter Client Group" at bounding box center [539, 75] width 67 height 11
type input "**"
click at [572, 119] on div "LY_AUC" at bounding box center [597, 120] width 132 height 18
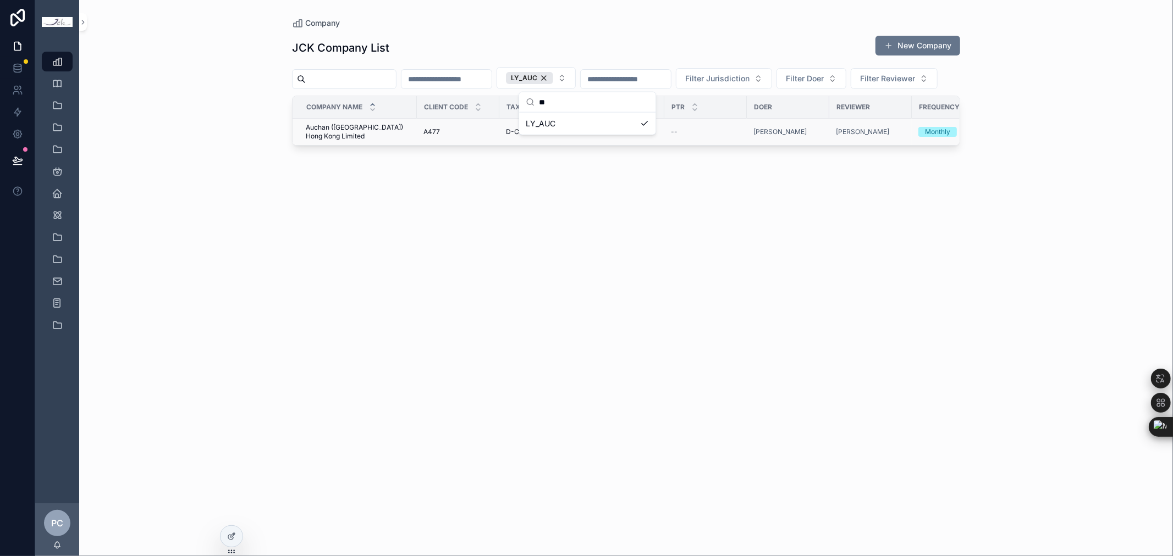
click at [356, 141] on span "Auchan ([GEOGRAPHIC_DATA]) Hong Kong Limited" at bounding box center [358, 132] width 104 height 18
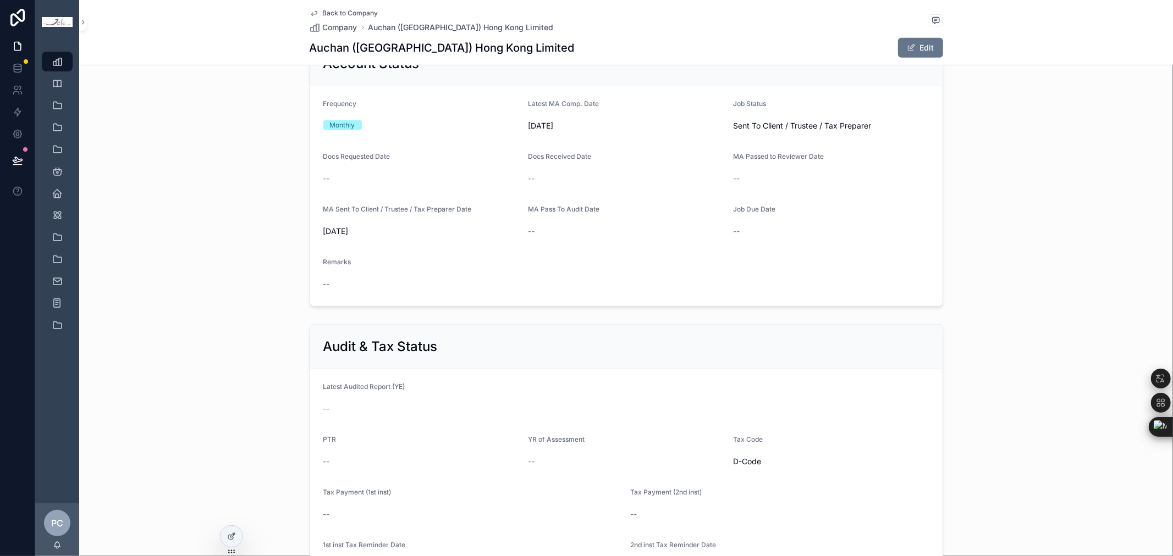
scroll to position [427, 0]
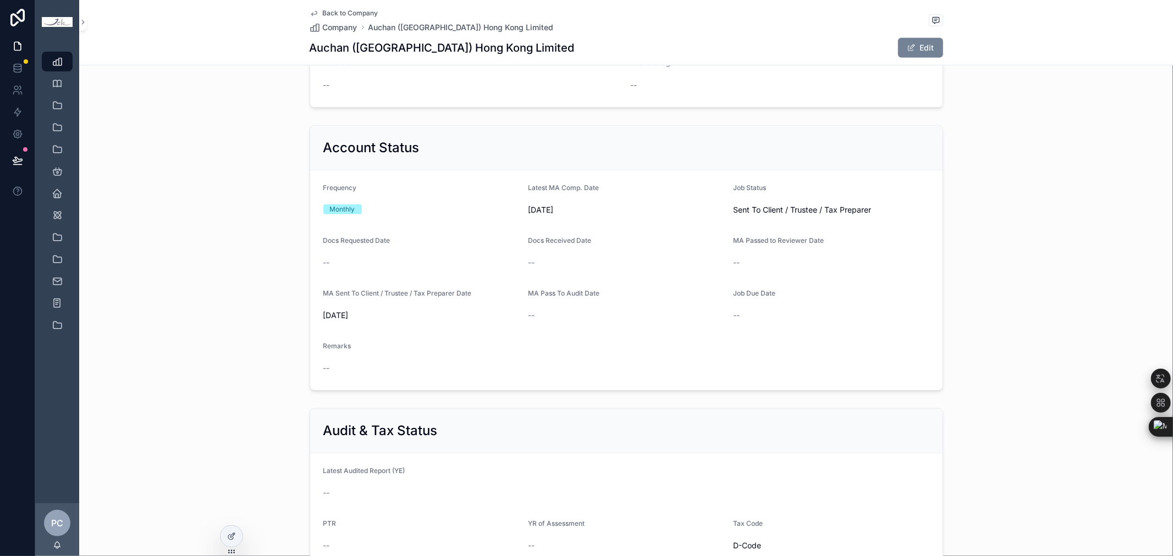
drag, startPoint x: 910, startPoint y: 50, endPoint x: 894, endPoint y: 49, distance: 16.0
click at [910, 49] on span "scrollable content" at bounding box center [911, 47] width 9 height 9
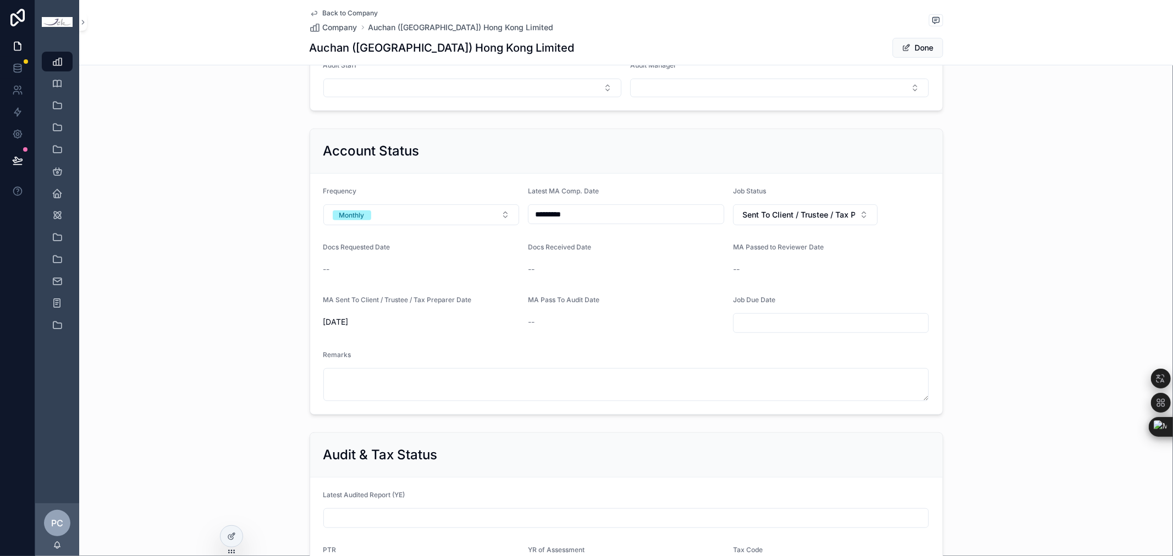
click at [667, 212] on input "*********" at bounding box center [625, 214] width 195 height 15
click at [685, 241] on button "scrollable content" at bounding box center [681, 243] width 20 height 20
click at [674, 402] on button "31" at bounding box center [681, 404] width 20 height 20
type input "*********"
click at [831, 214] on span "Sent To Client / Trustee / Tax Preparer" at bounding box center [798, 214] width 113 height 11
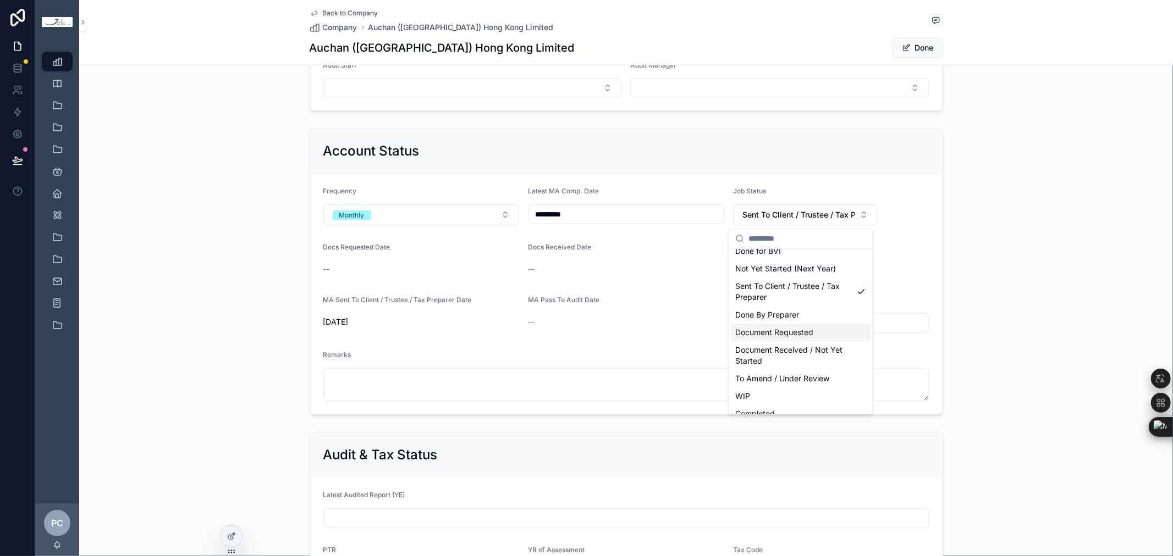
scroll to position [66, 0]
click at [799, 363] on div "WIP" at bounding box center [800, 358] width 139 height 18
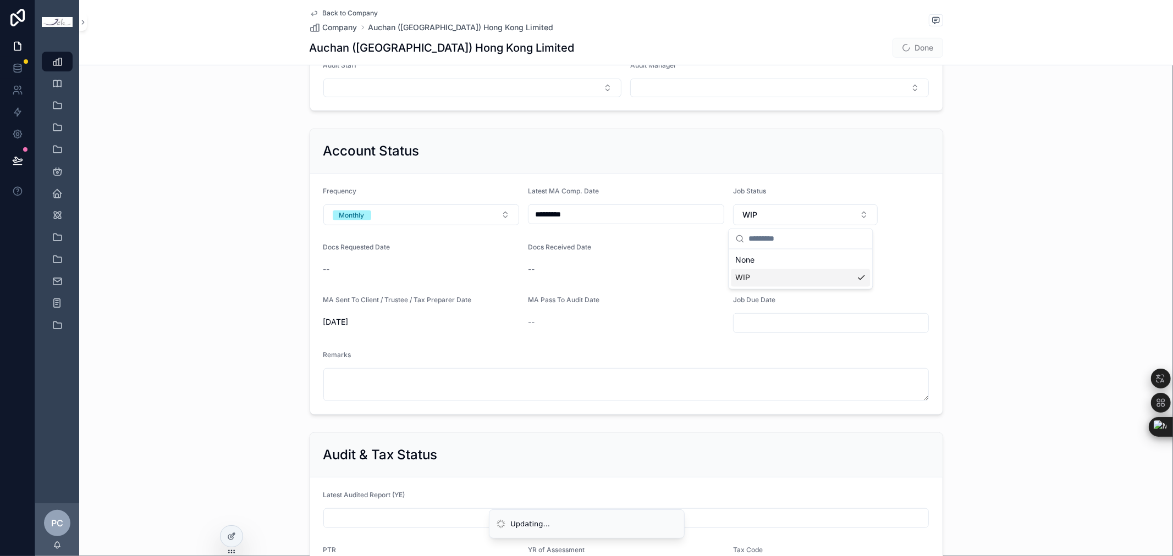
scroll to position [0, 0]
click at [914, 51] on button "Done" at bounding box center [917, 48] width 51 height 20
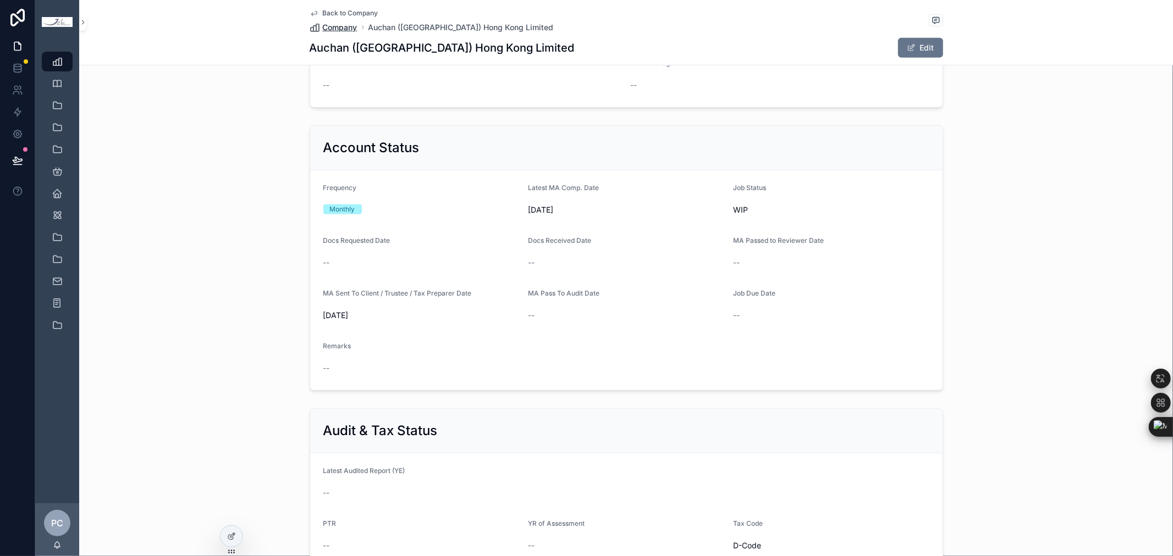
click at [346, 29] on span "Company" at bounding box center [340, 27] width 35 height 11
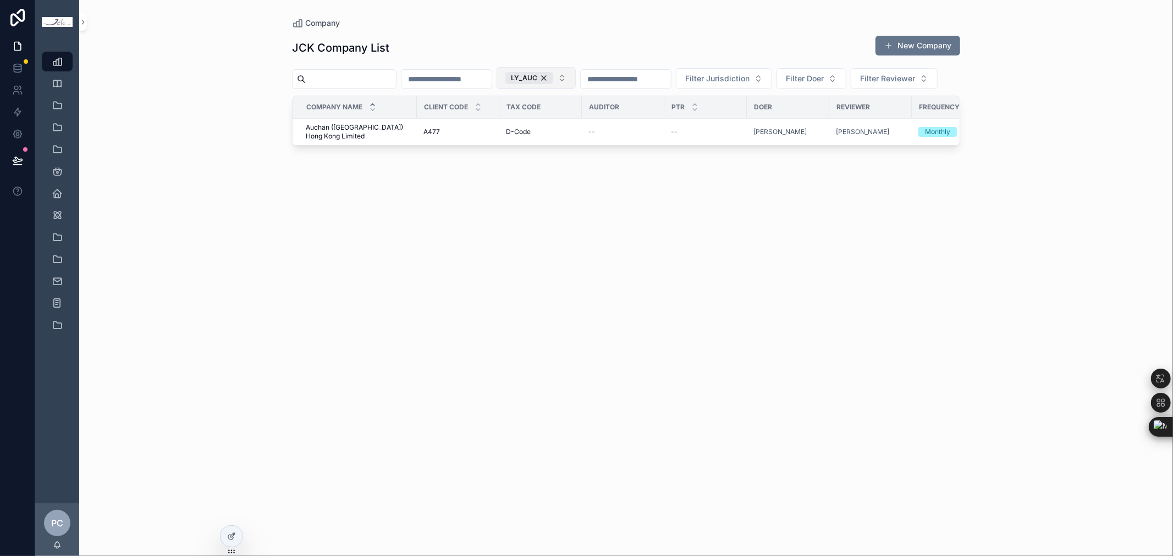
click at [553, 77] on div "LY_AUC" at bounding box center [529, 78] width 47 height 12
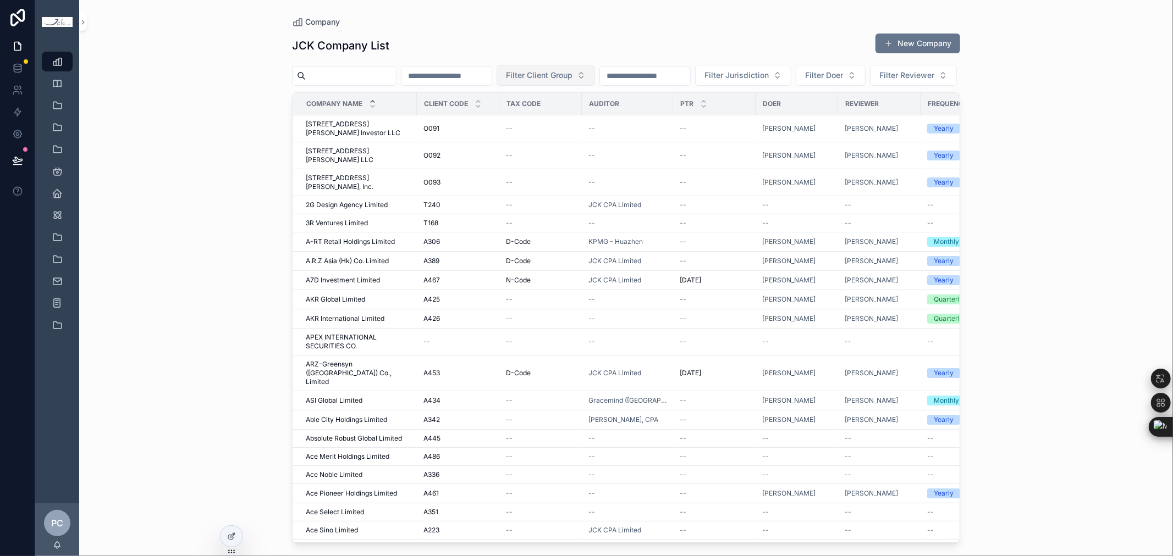
click at [572, 77] on span "Filter Client Group" at bounding box center [539, 75] width 67 height 11
type input "**"
click at [560, 242] on div "LY" at bounding box center [597, 243] width 132 height 18
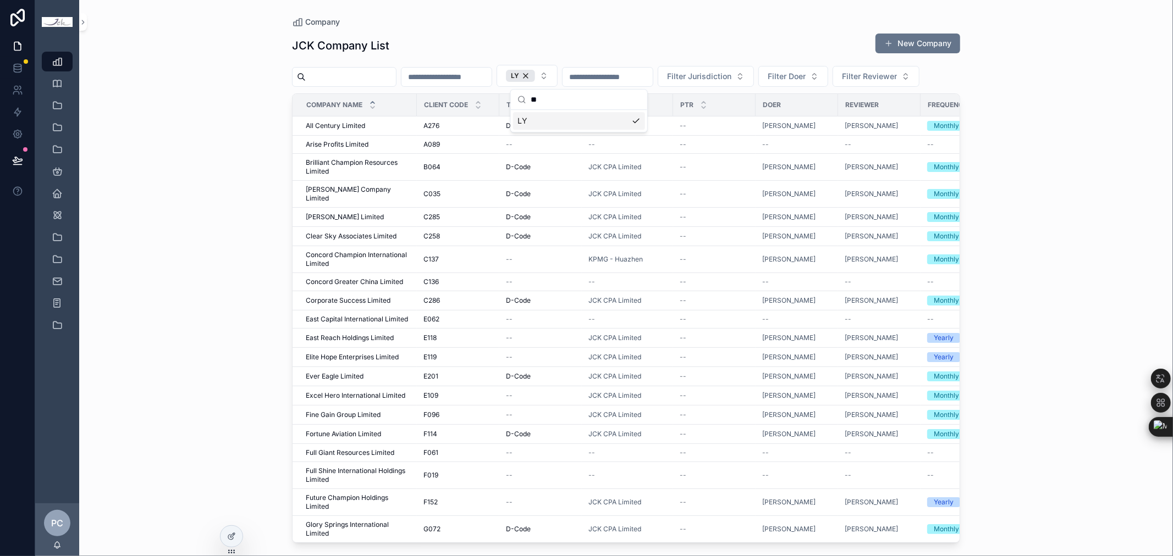
click at [1083, 257] on div "Company JCK Company List New Company LY Filter Jurisdiction Filter Doer Filter …" at bounding box center [626, 278] width 1094 height 556
click at [366, 268] on span "Concord Champion International Limited" at bounding box center [358, 260] width 104 height 18
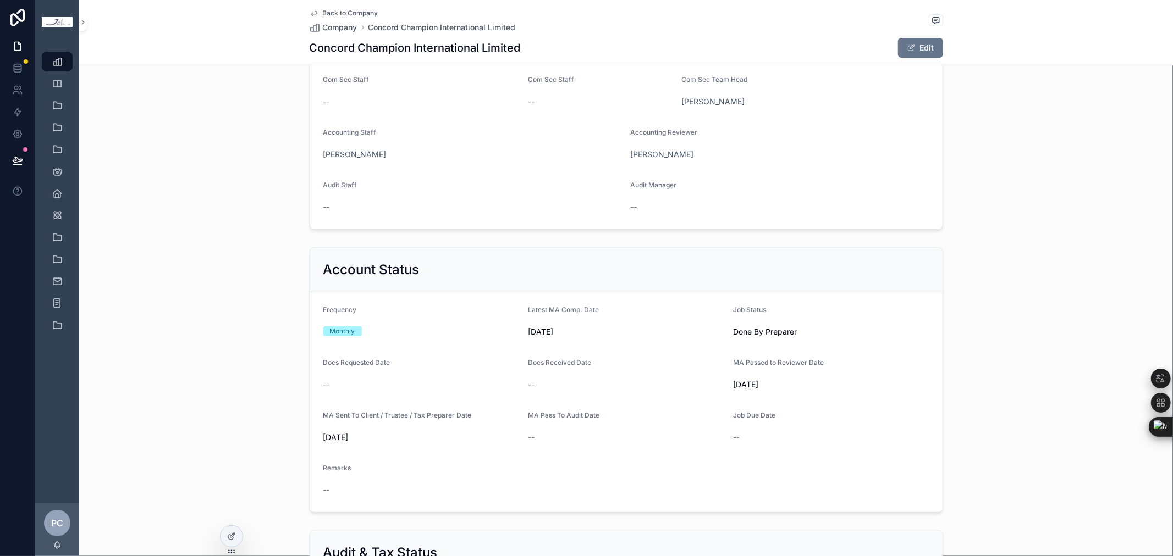
scroll to position [1210, 0]
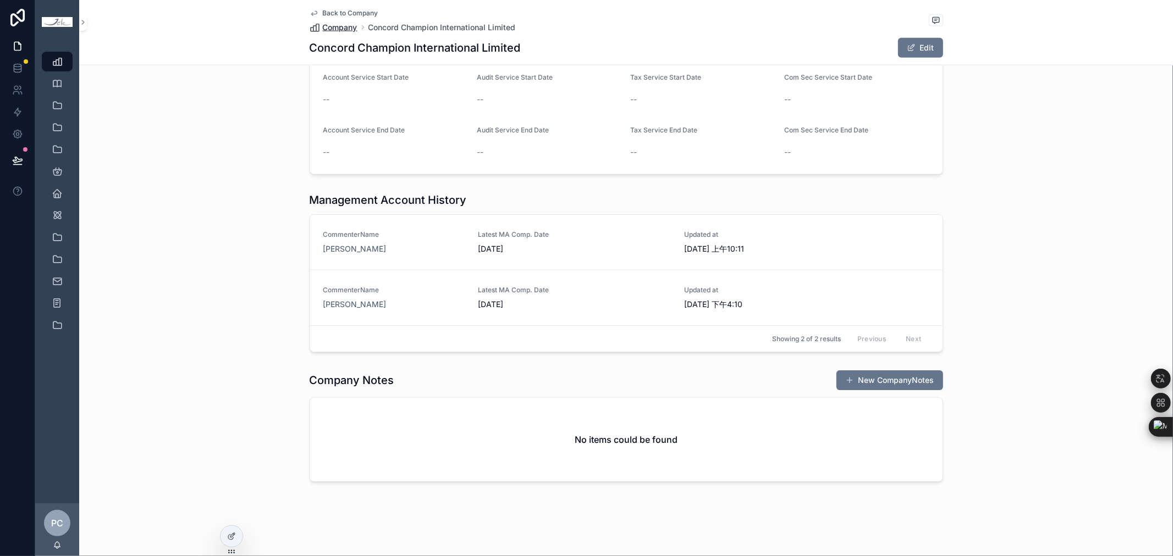
click at [333, 24] on span "Company" at bounding box center [340, 27] width 35 height 11
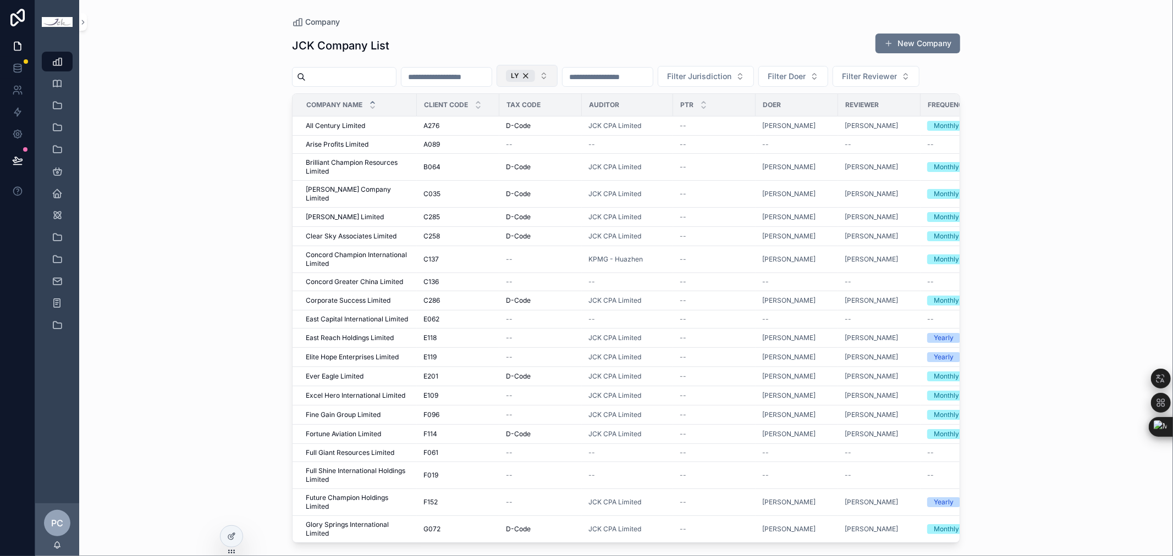
click at [558, 75] on button "LY" at bounding box center [526, 76] width 61 height 22
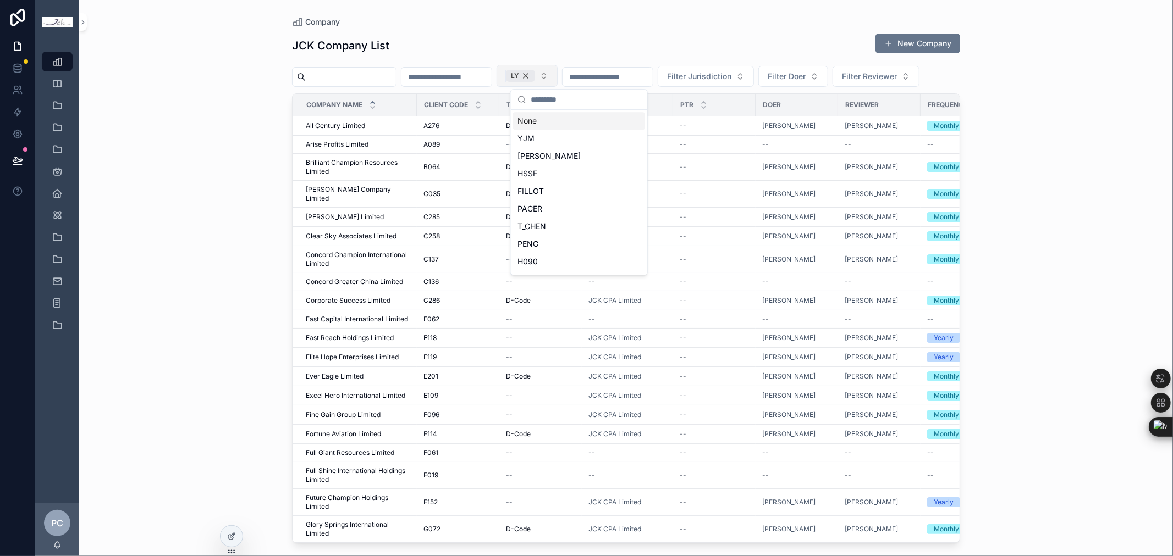
click at [535, 74] on div "LY" at bounding box center [520, 76] width 29 height 12
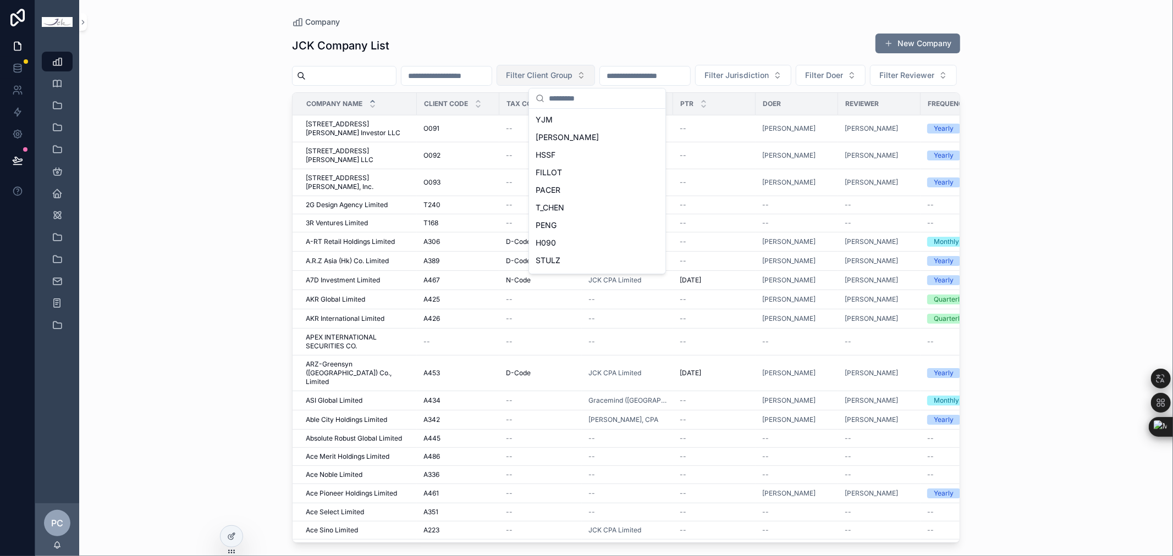
click at [565, 98] on input "scrollable content" at bounding box center [604, 99] width 110 height 20
type input "*****"
click at [556, 122] on span "ECHAN" at bounding box center [549, 119] width 27 height 11
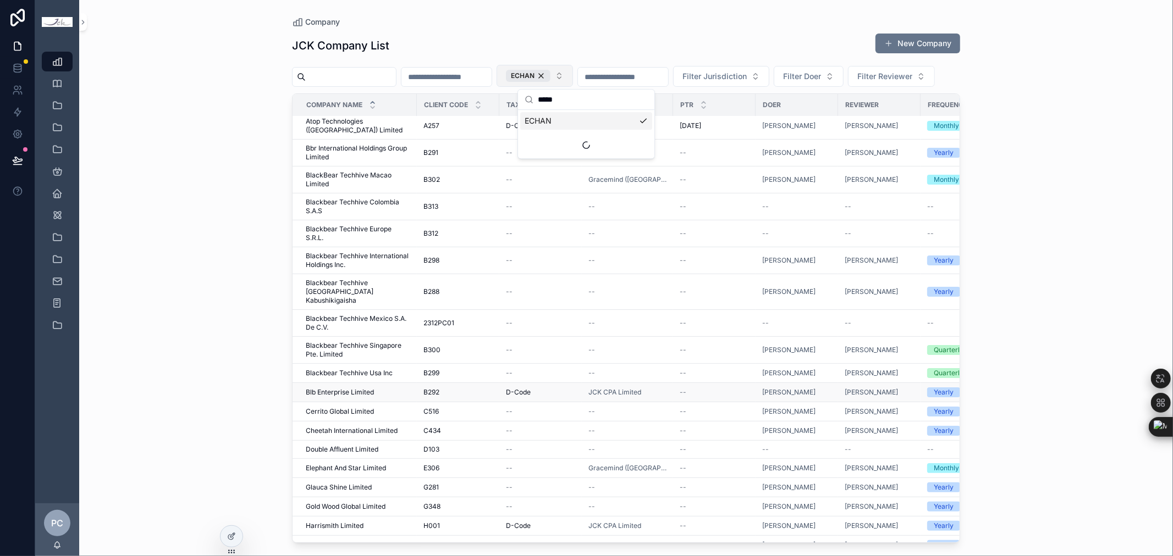
scroll to position [61, 0]
click at [374, 358] on span "Blackbear Techhive Singapore Pte. Limited" at bounding box center [358, 350] width 104 height 18
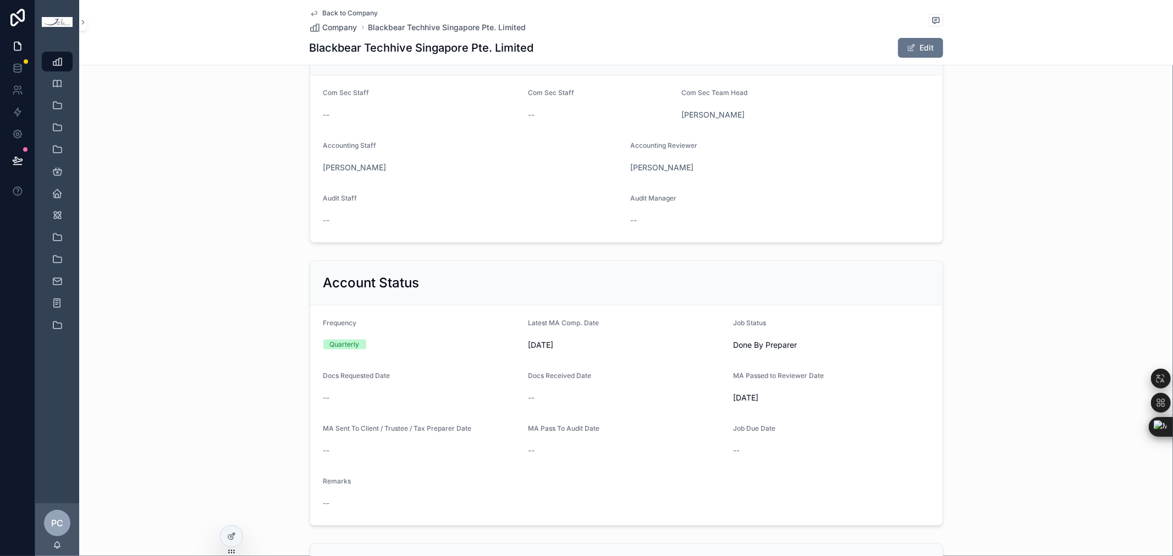
scroll to position [366, 0]
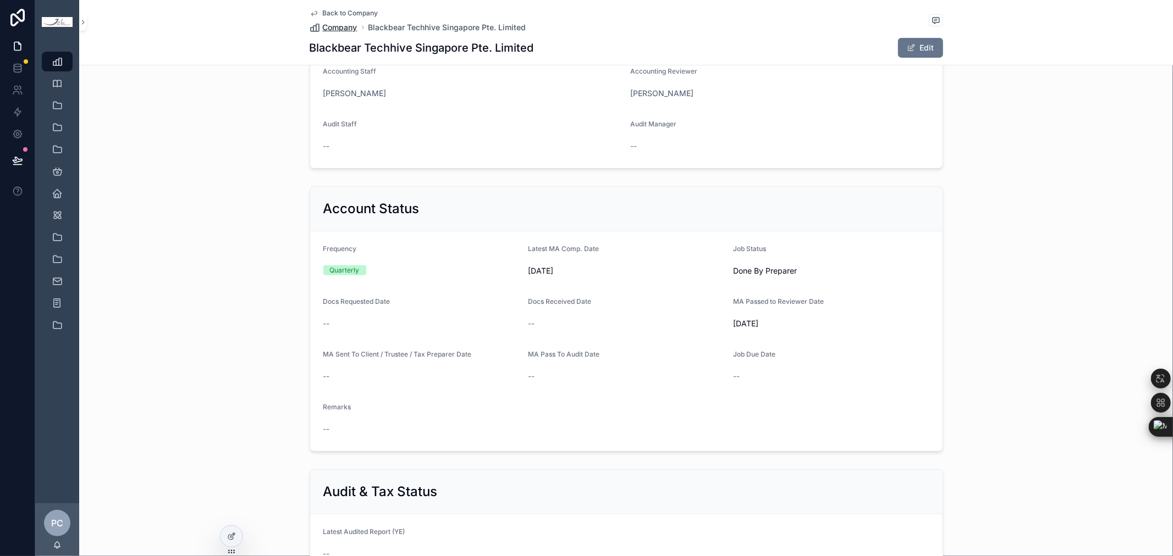
click at [336, 30] on span "Company" at bounding box center [340, 27] width 35 height 11
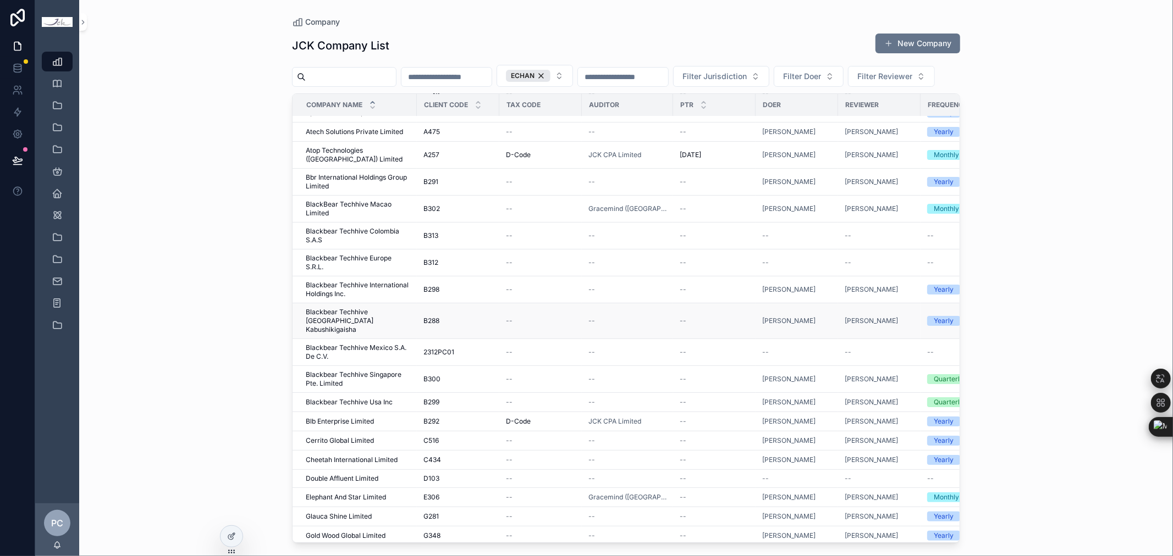
scroll to position [183, 0]
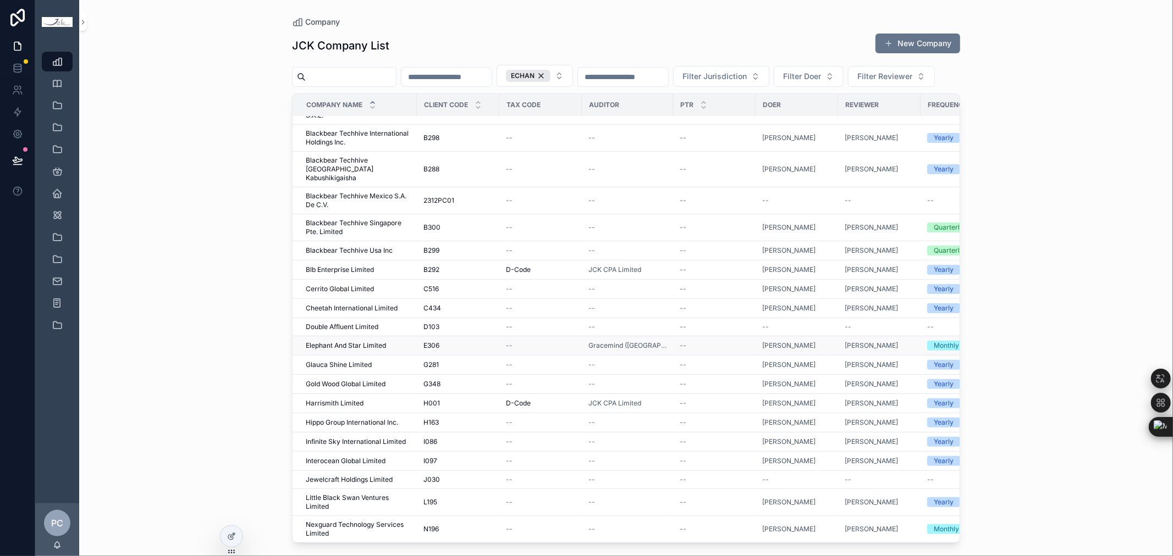
click at [365, 350] on span "Elephant And Star Limited" at bounding box center [346, 345] width 80 height 9
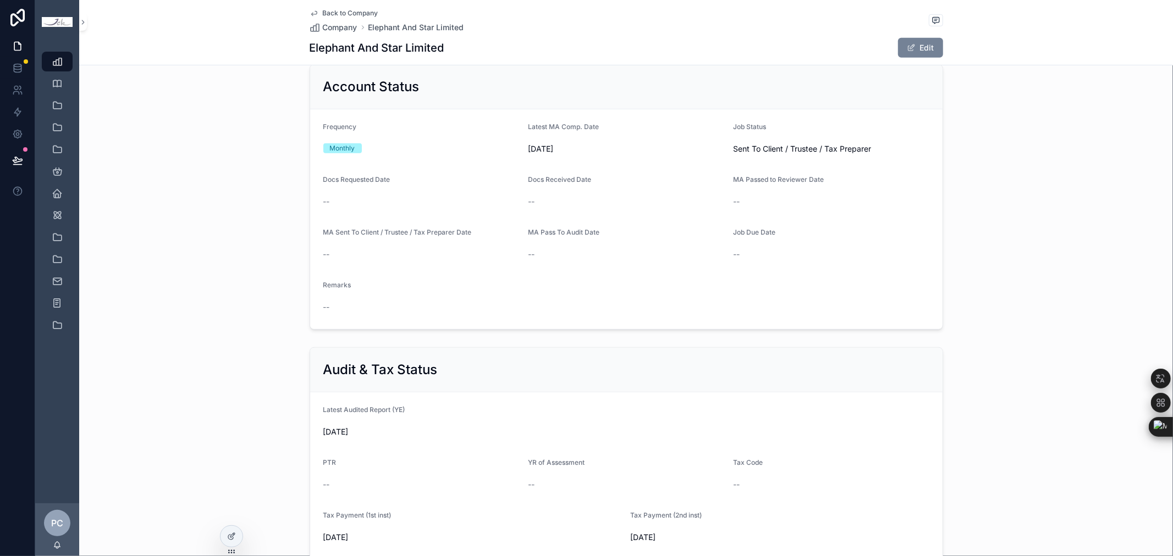
click at [907, 46] on span "scrollable content" at bounding box center [911, 47] width 9 height 9
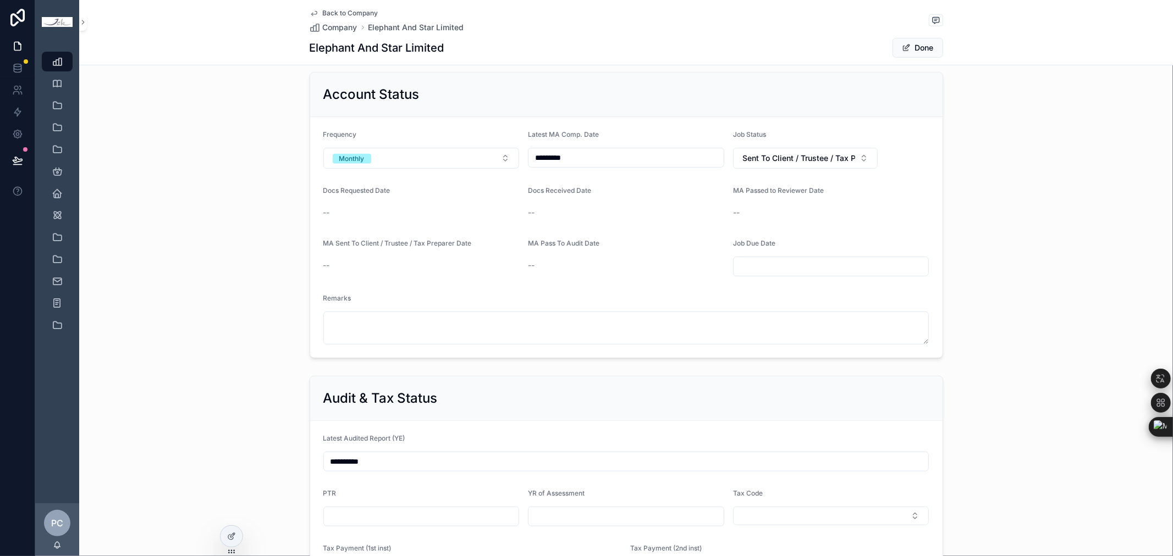
scroll to position [496, 0]
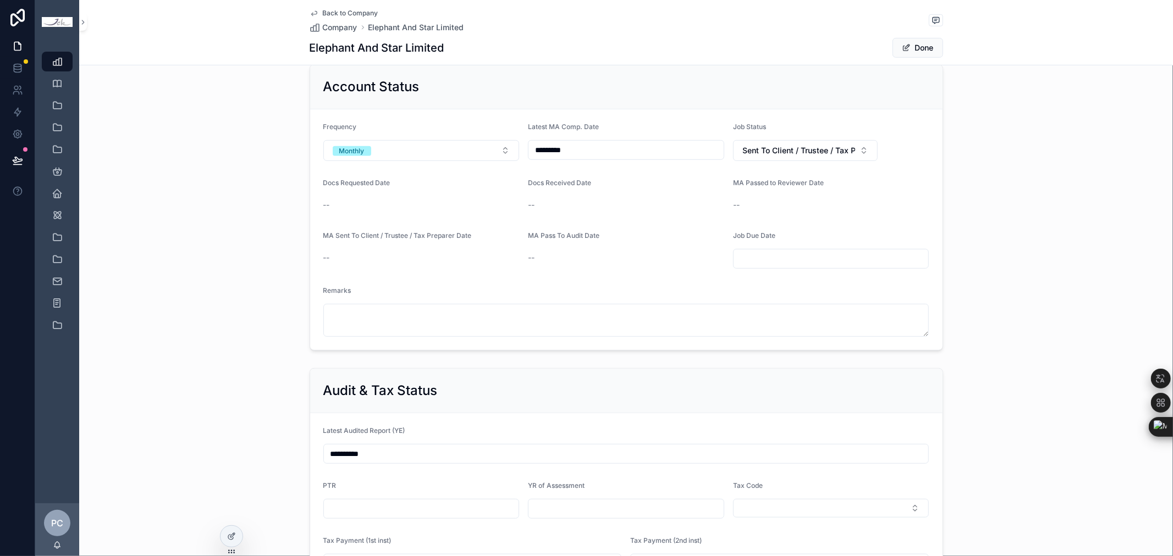
click at [705, 150] on input "*********" at bounding box center [625, 149] width 195 height 15
click at [681, 176] on button "scrollable content" at bounding box center [681, 178] width 20 height 20
click at [617, 344] on button "31" at bounding box center [621, 340] width 20 height 20
type input "*********"
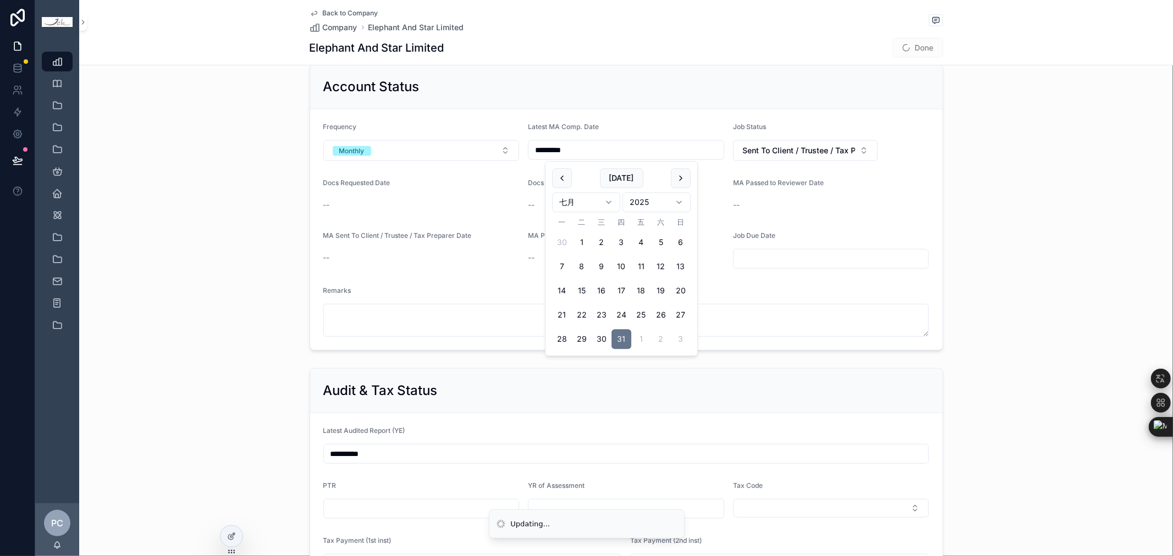
click at [677, 79] on div "Account Status" at bounding box center [626, 87] width 606 height 18
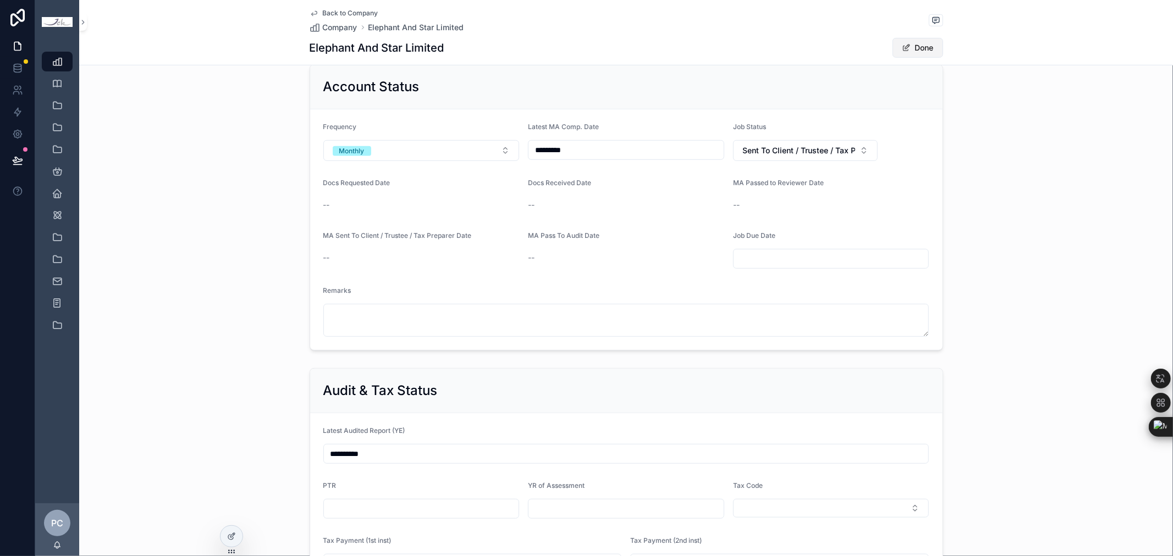
click at [914, 41] on button "Done" at bounding box center [917, 48] width 51 height 20
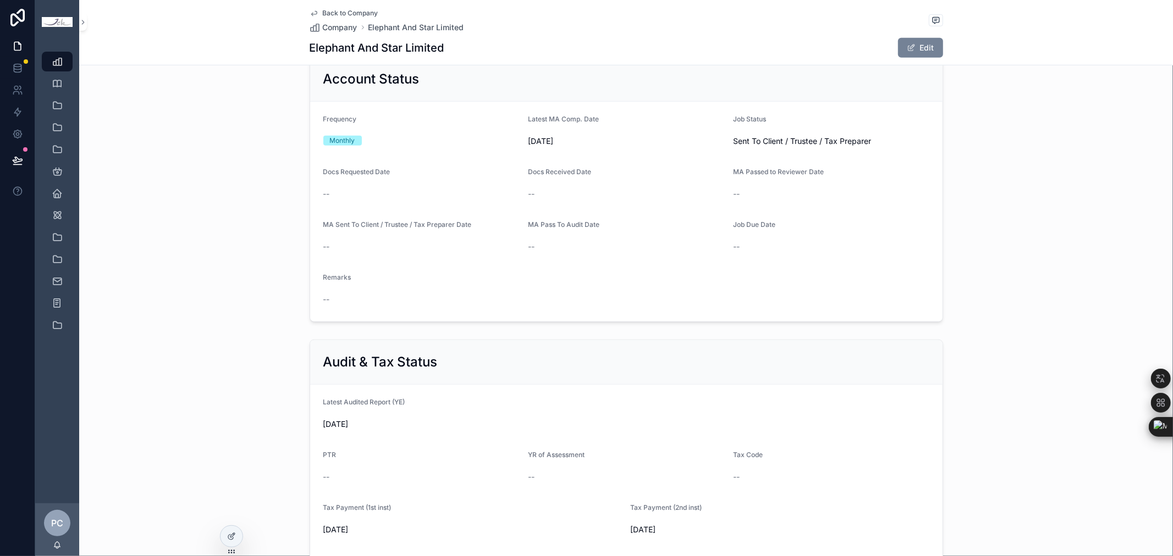
scroll to position [488, 0]
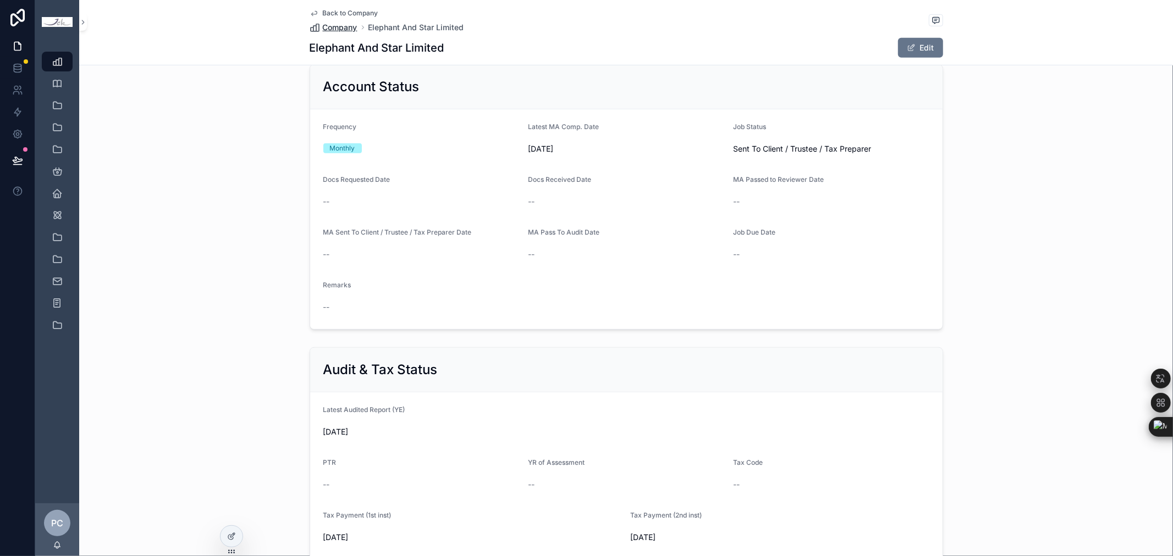
click at [343, 26] on span "Company" at bounding box center [340, 27] width 35 height 11
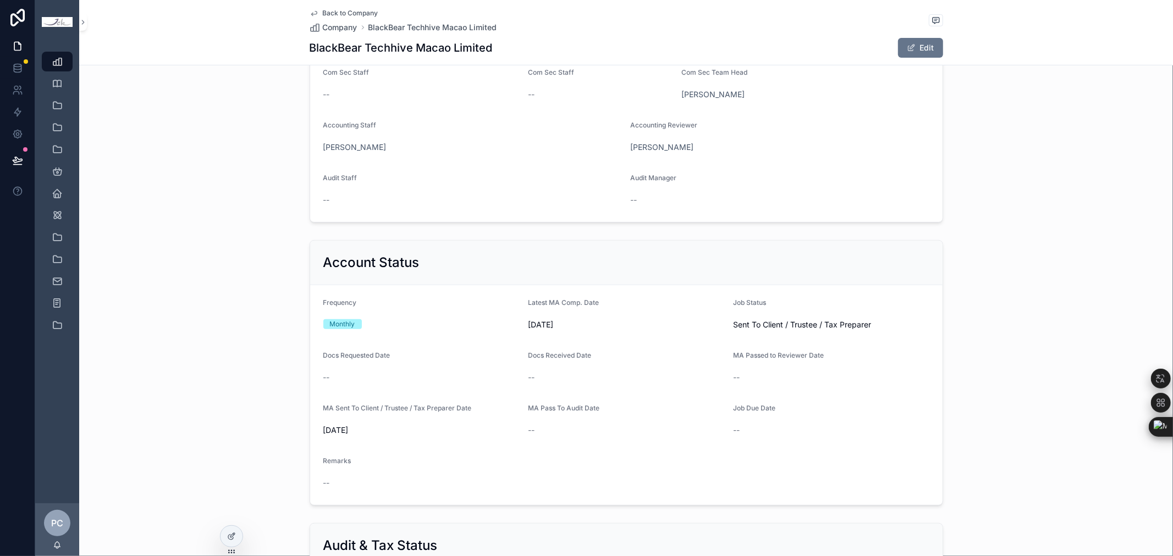
scroll to position [366, 0]
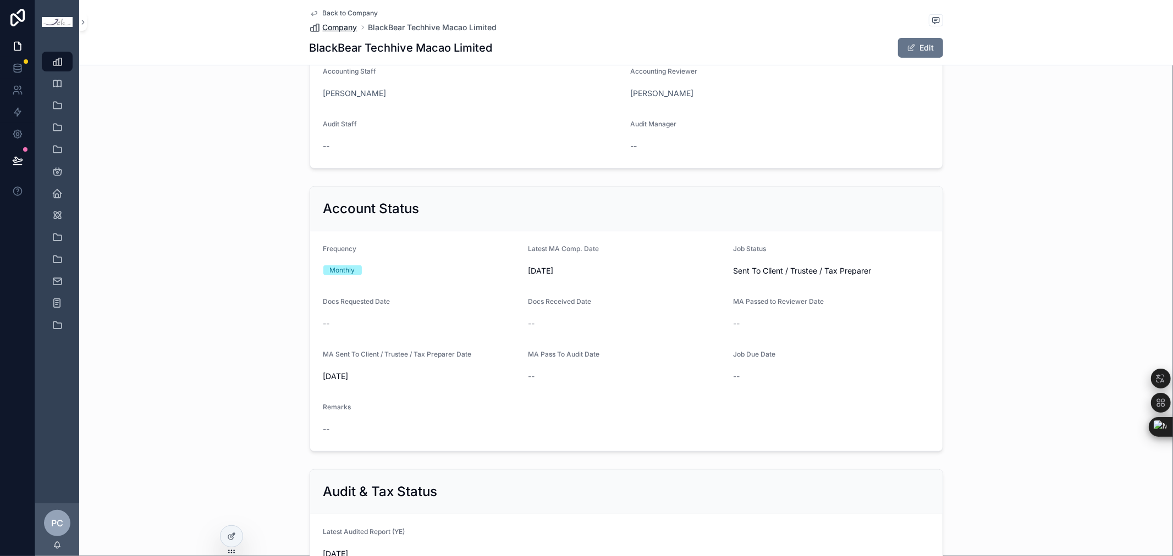
click at [334, 25] on span "Company" at bounding box center [340, 27] width 35 height 11
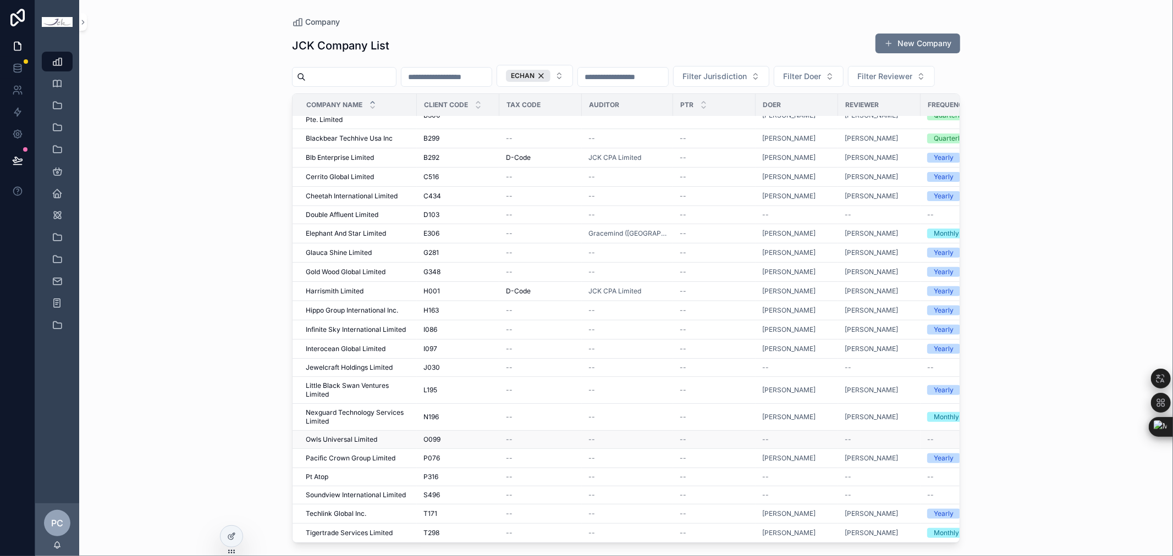
scroll to position [322, 0]
click at [361, 409] on span "Nexguard Technology Services Limited" at bounding box center [358, 418] width 104 height 18
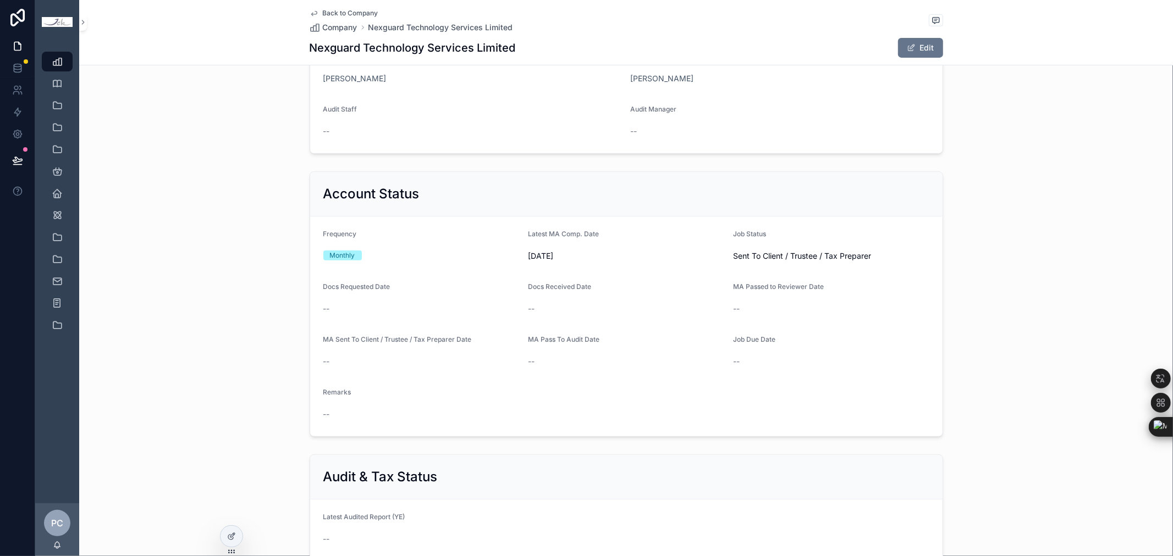
scroll to position [488, 0]
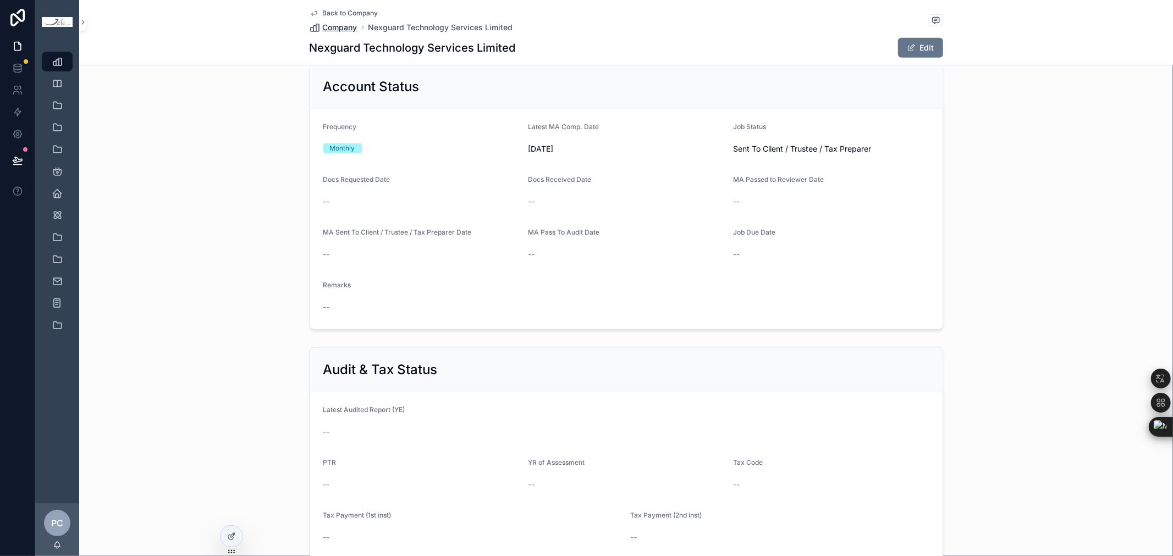
click at [332, 24] on span "Company" at bounding box center [340, 27] width 35 height 11
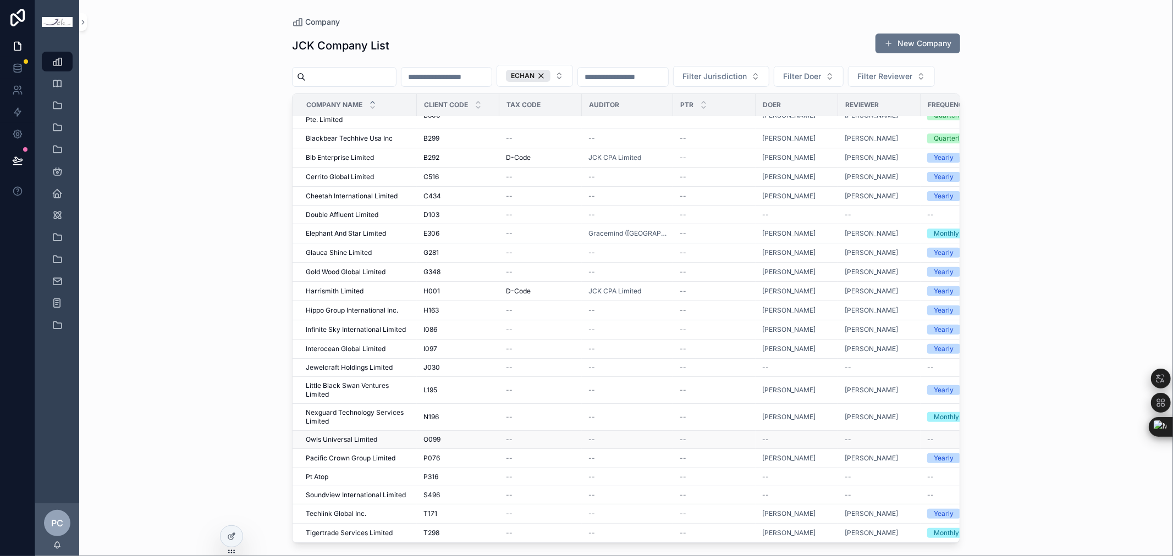
scroll to position [322, 0]
click at [332, 529] on span "Tigertrade Services Limited" at bounding box center [349, 533] width 87 height 9
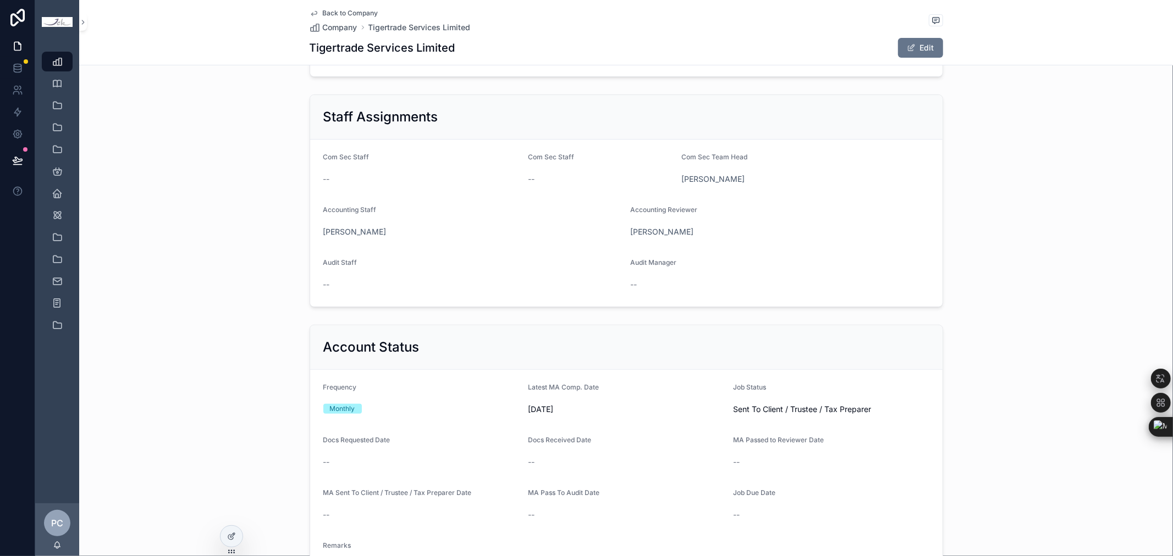
scroll to position [427, 0]
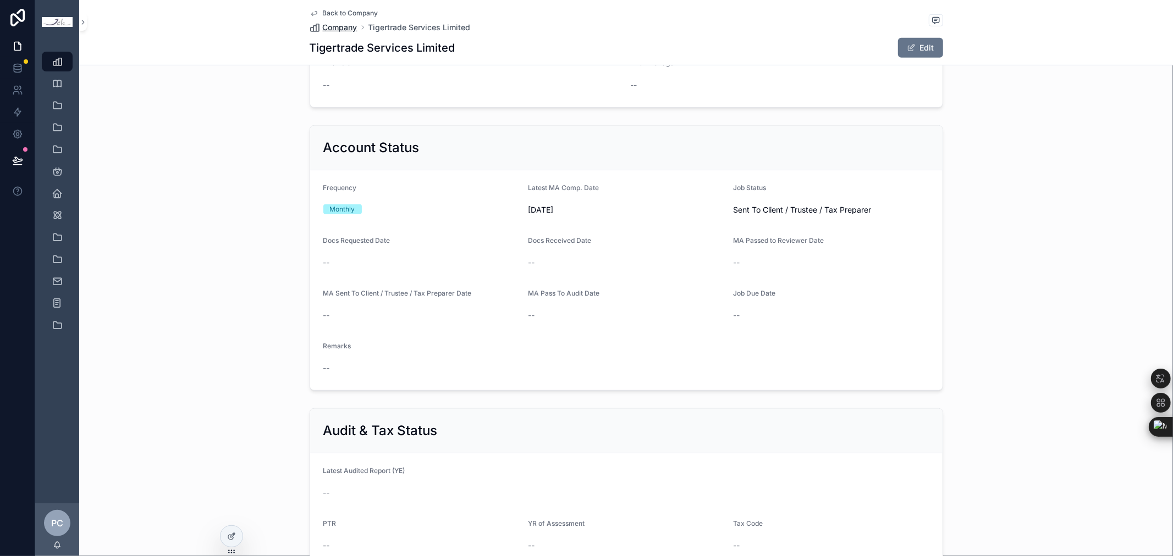
click at [351, 24] on span "Company" at bounding box center [340, 27] width 35 height 11
